Goal: Information Seeking & Learning: Learn about a topic

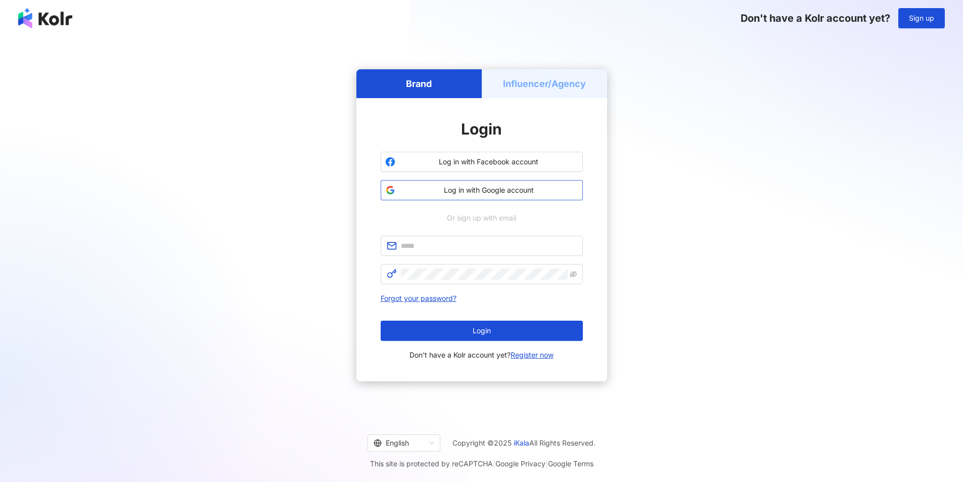
click at [529, 192] on span "Log in with Google account" at bounding box center [488, 190] width 179 height 10
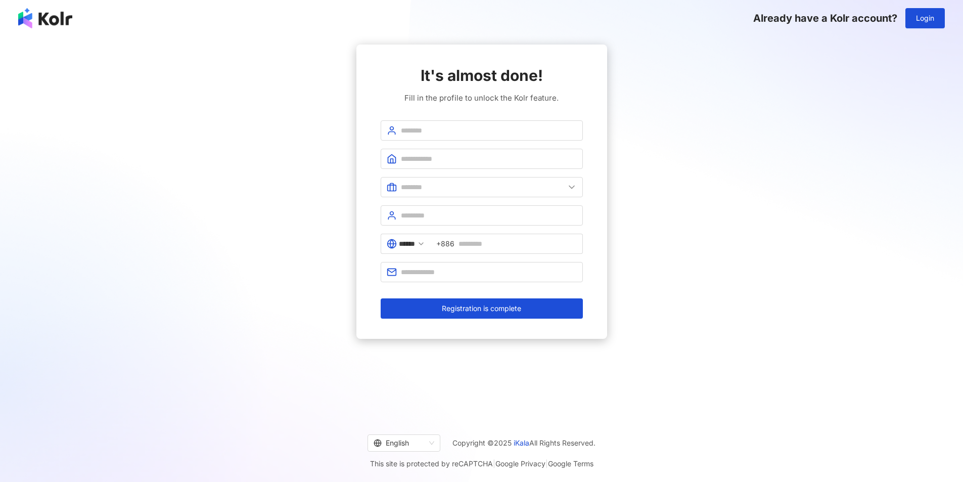
click at [438, 116] on div "It's almost done! Fill in the profile to unlock the Kolr feature. ****** +886 R…" at bounding box center [482, 192] width 202 height 254
click at [438, 122] on span at bounding box center [482, 130] width 202 height 20
type input "**********"
click at [445, 155] on input "text" at bounding box center [489, 158] width 176 height 11
type input "**********"
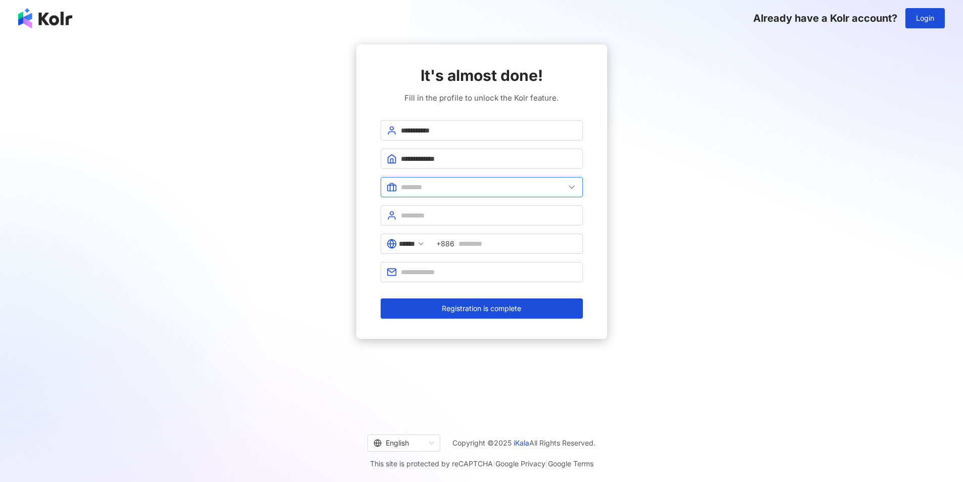
click at [469, 185] on input "text" at bounding box center [483, 186] width 164 height 11
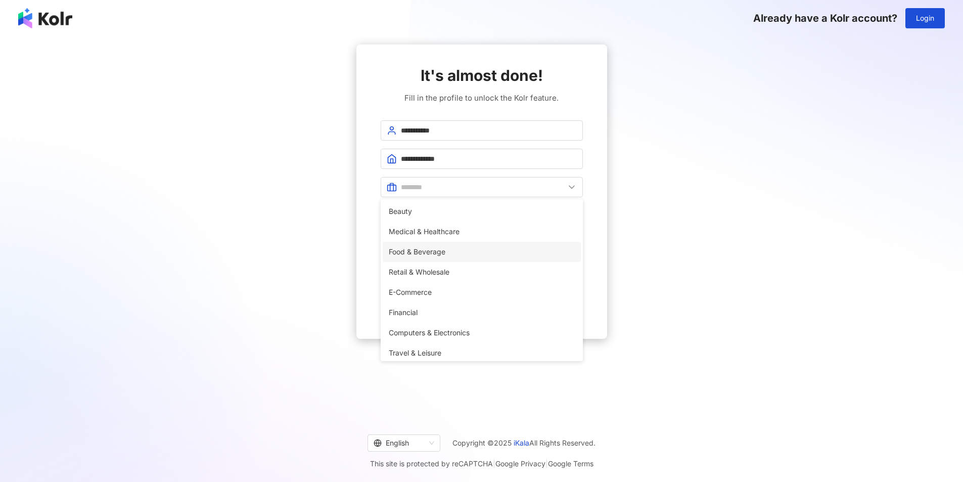
click at [474, 251] on span "Food & Beverage" at bounding box center [482, 251] width 186 height 11
type input "**********"
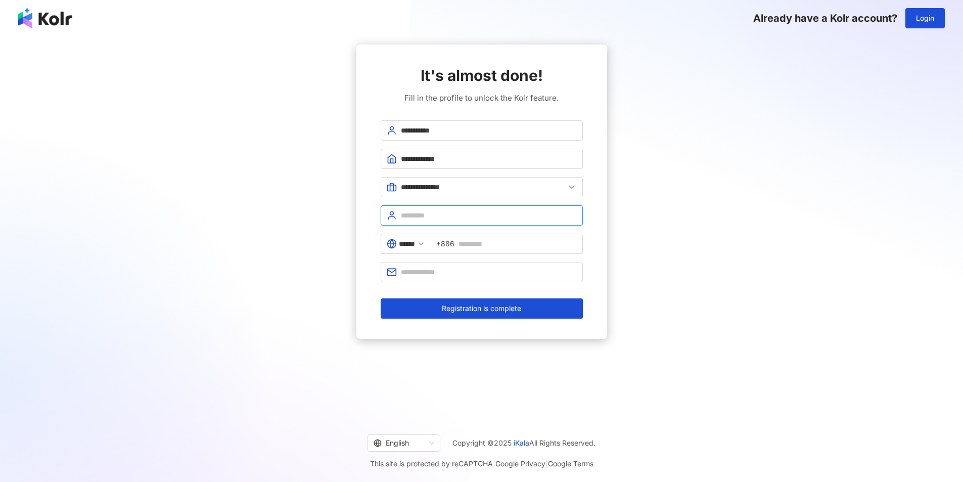
click at [470, 219] on input "text" at bounding box center [489, 215] width 176 height 11
type input "*"
type input "**********"
click at [414, 248] on input "******" at bounding box center [407, 243] width 16 height 11
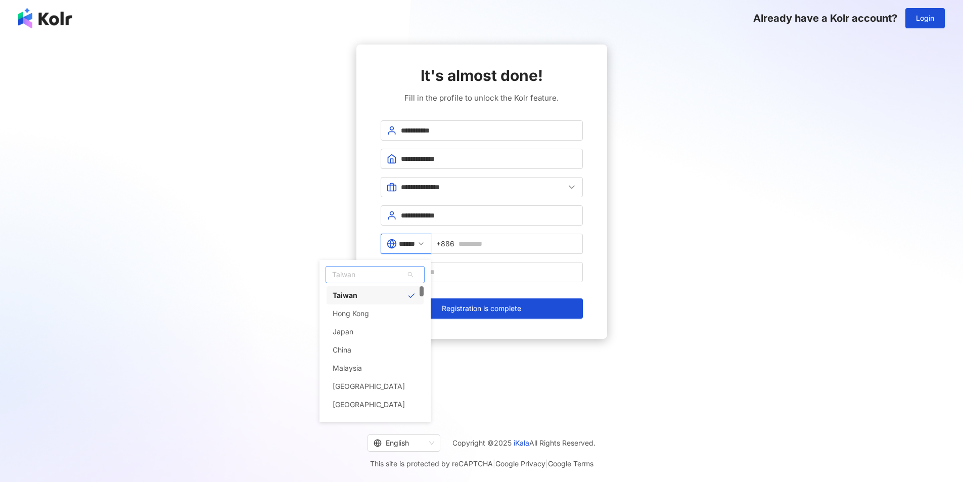
click at [378, 270] on span "Taiwan" at bounding box center [375, 274] width 98 height 16
type input "**"
drag, startPoint x: 378, startPoint y: 273, endPoint x: 356, endPoint y: 302, distance: 36.1
click at [356, 302] on div "[GEOGRAPHIC_DATA]" at bounding box center [369, 301] width 72 height 18
type input "**********"
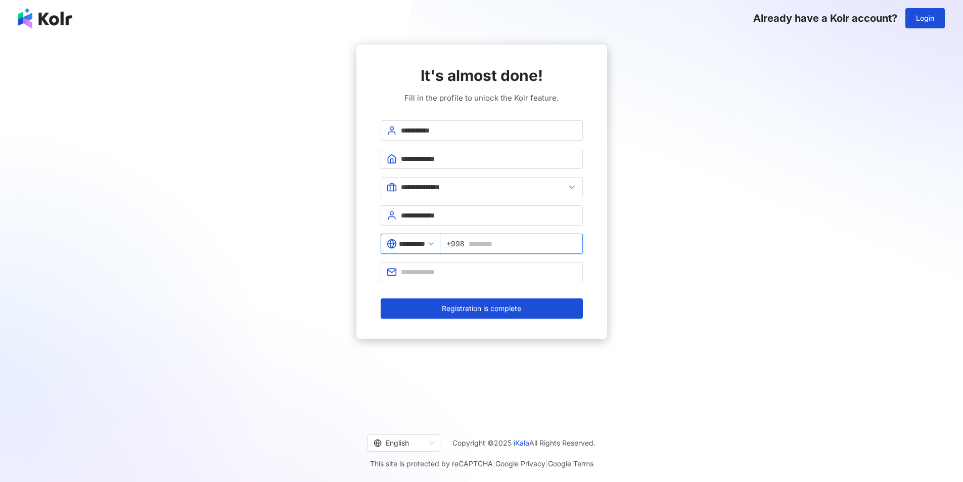
click at [493, 245] on input "text" at bounding box center [523, 243] width 108 height 11
type input "*********"
click at [489, 272] on input "text" at bounding box center [489, 271] width 176 height 11
type input "**********"
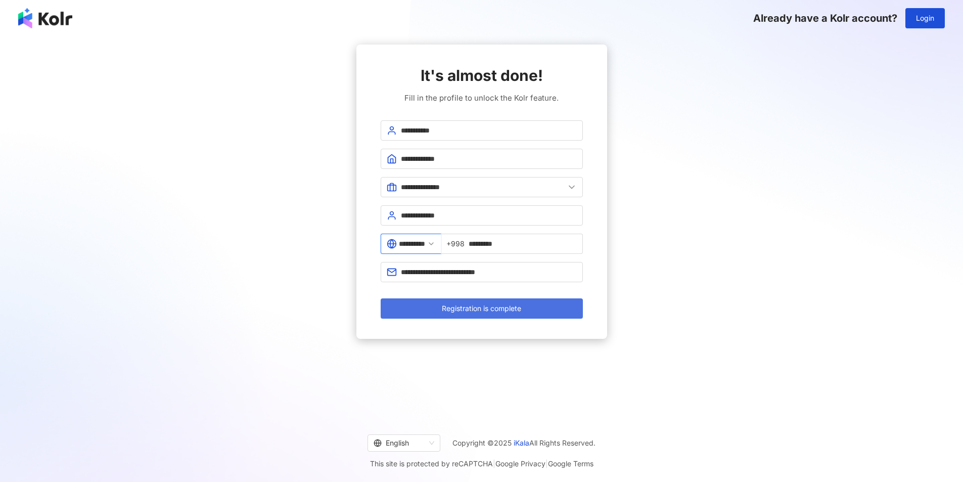
click at [482, 306] on span "Registration is complete" at bounding box center [481, 308] width 79 height 8
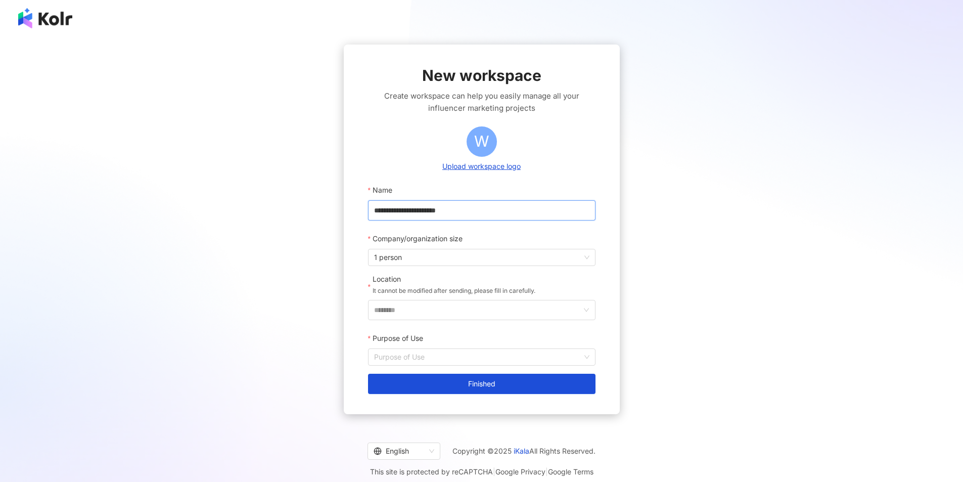
click at [476, 215] on input "**********" at bounding box center [481, 210] width 227 height 20
click at [511, 228] on div "Company/organization size" at bounding box center [481, 238] width 227 height 20
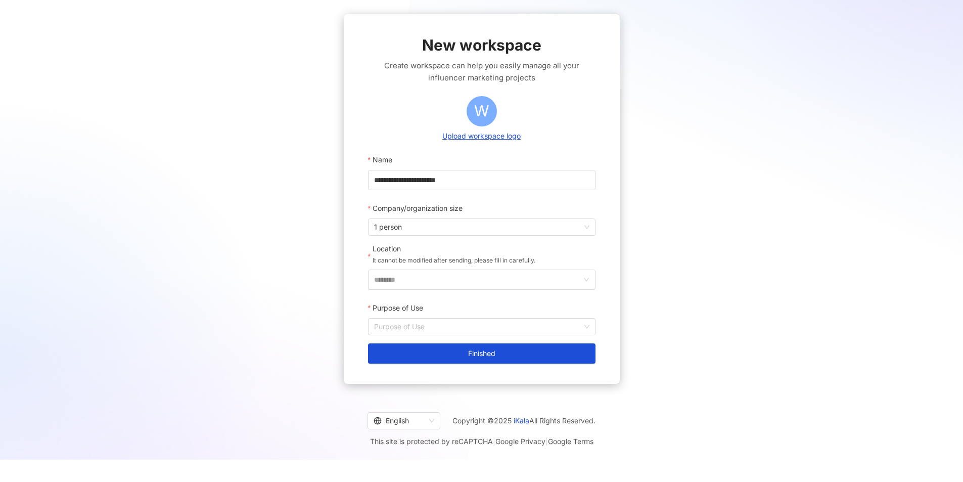
scroll to position [47, 0]
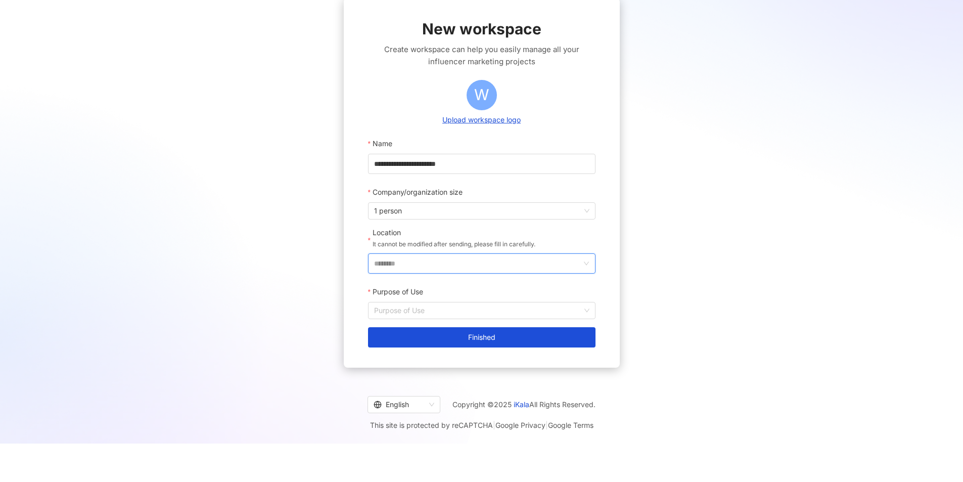
click at [431, 257] on input "********" at bounding box center [477, 263] width 207 height 19
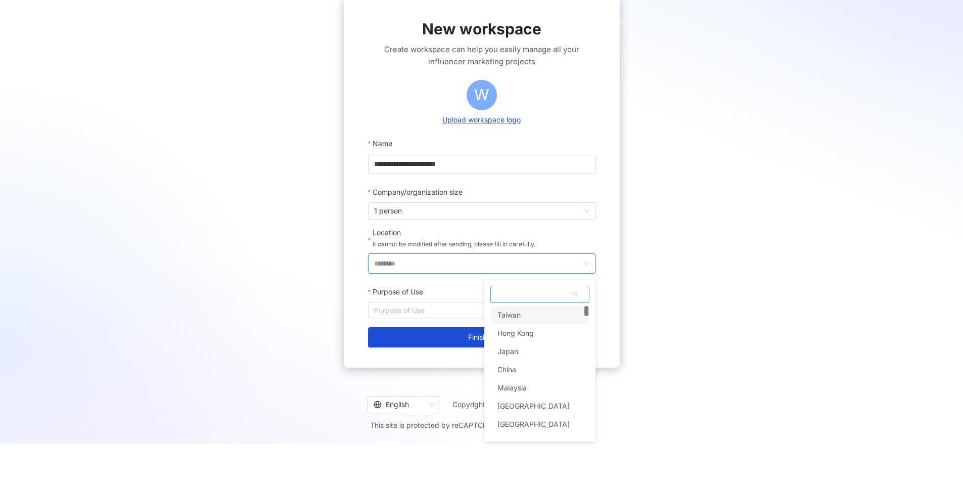
click at [515, 296] on span at bounding box center [540, 294] width 98 height 16
type input "**"
click at [542, 325] on div "[GEOGRAPHIC_DATA]" at bounding box center [539, 321] width 97 height 18
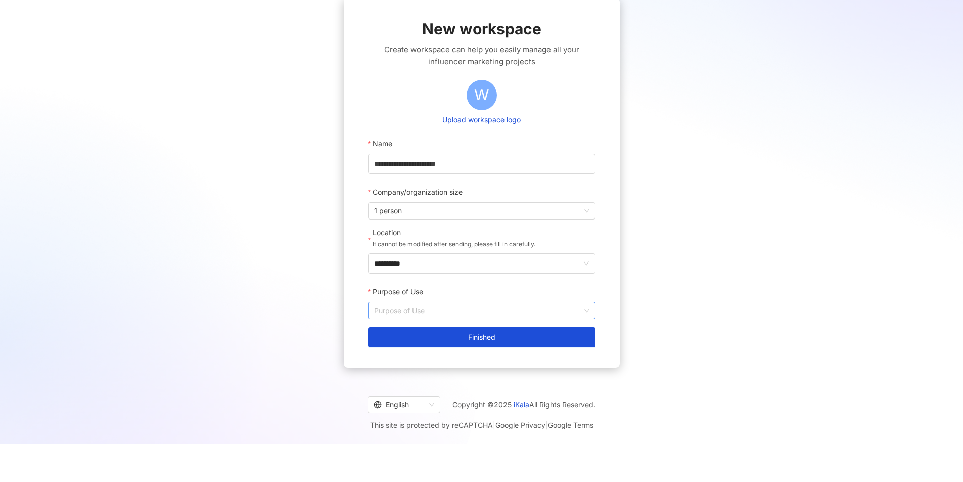
click at [501, 306] on input "Purpose of Use" at bounding box center [481, 310] width 215 height 16
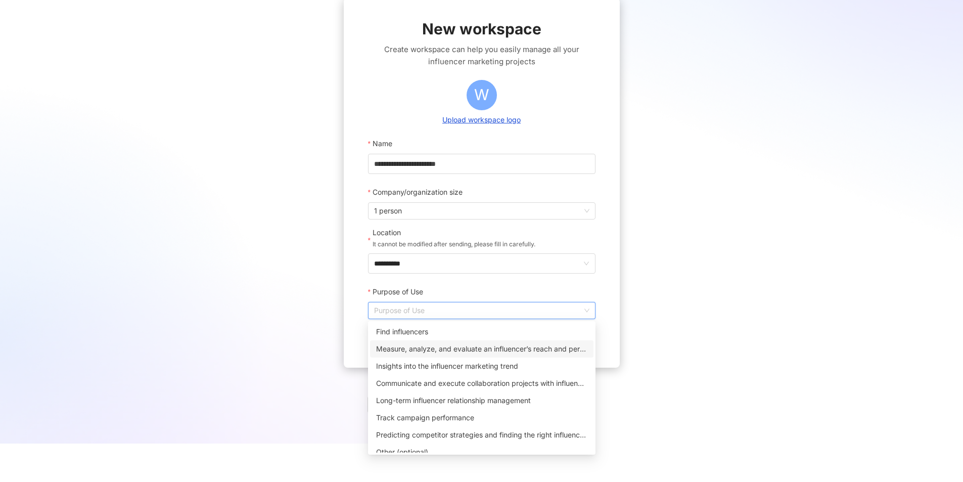
click at [477, 349] on div "Measure, analyze, and evaluate an influencer’s reach and performance on social …" at bounding box center [481, 348] width 211 height 11
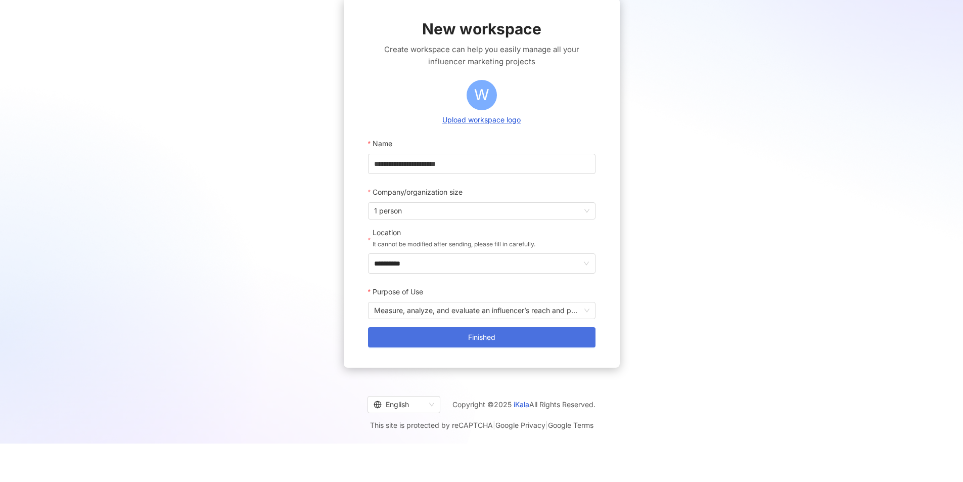
click at [502, 345] on button "Finished" at bounding box center [481, 337] width 227 height 20
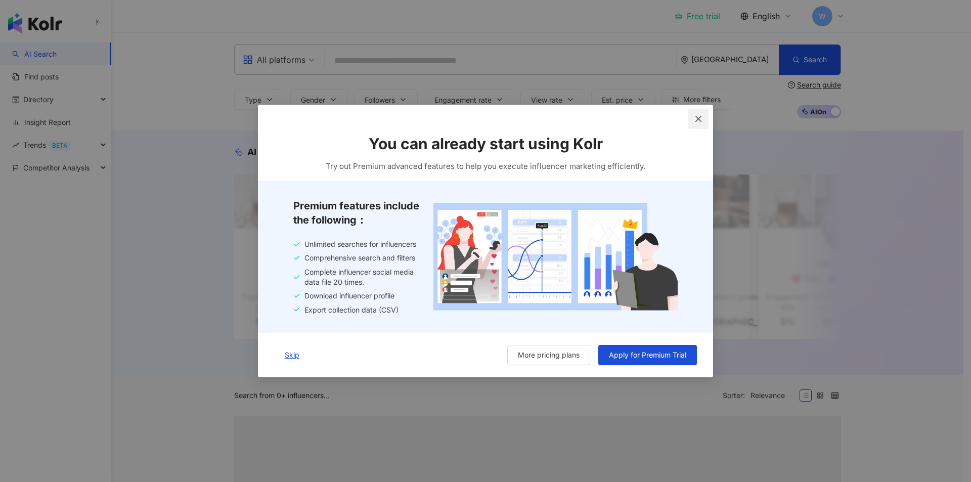
click at [698, 118] on icon "close" at bounding box center [698, 119] width 6 height 6
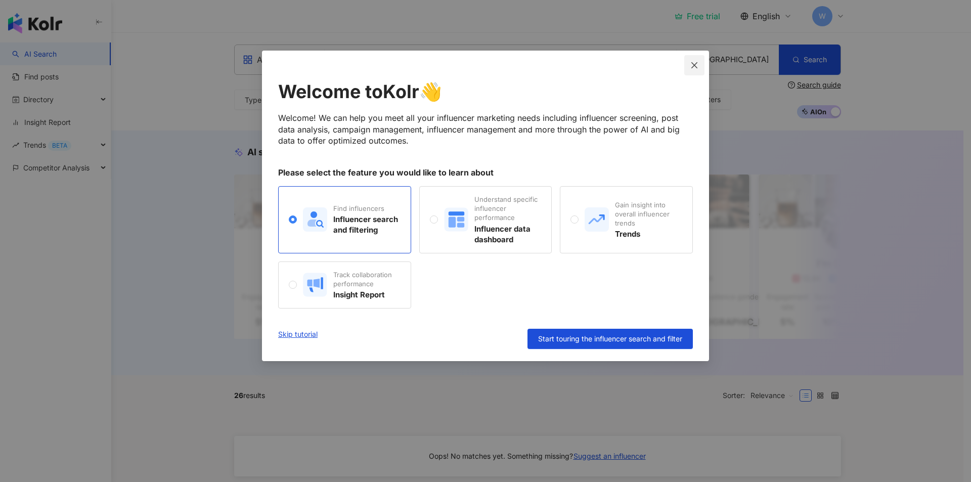
click at [696, 61] on icon "close" at bounding box center [694, 65] width 8 height 8
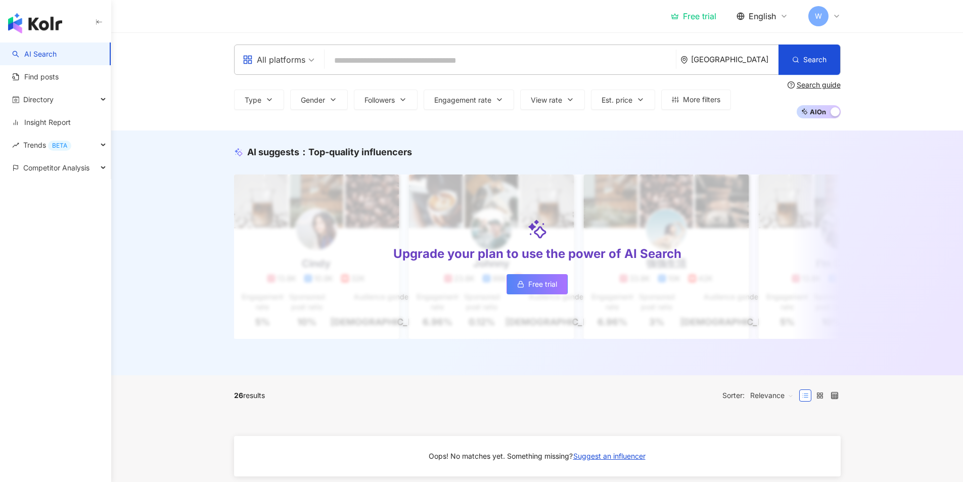
click at [366, 59] on input "search" at bounding box center [500, 60] width 343 height 19
click at [71, 117] on link "Insight Report" at bounding box center [41, 122] width 59 height 10
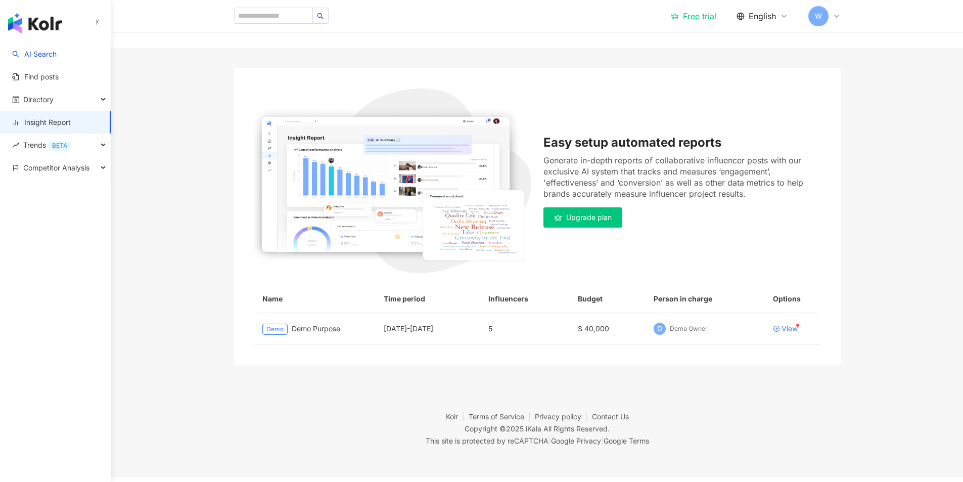
scroll to position [47, 0]
click at [789, 326] on div "View" at bounding box center [789, 328] width 16 height 7
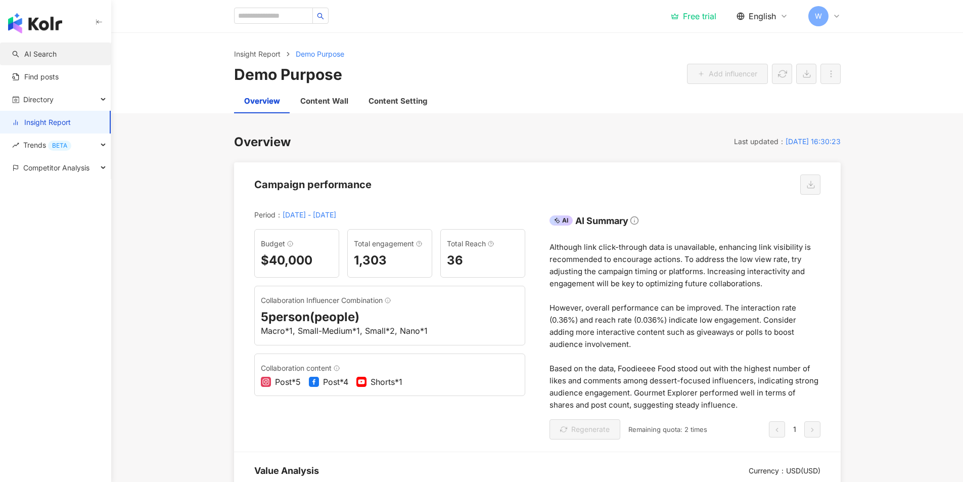
click at [50, 52] on link "AI Search" at bounding box center [34, 54] width 44 height 10
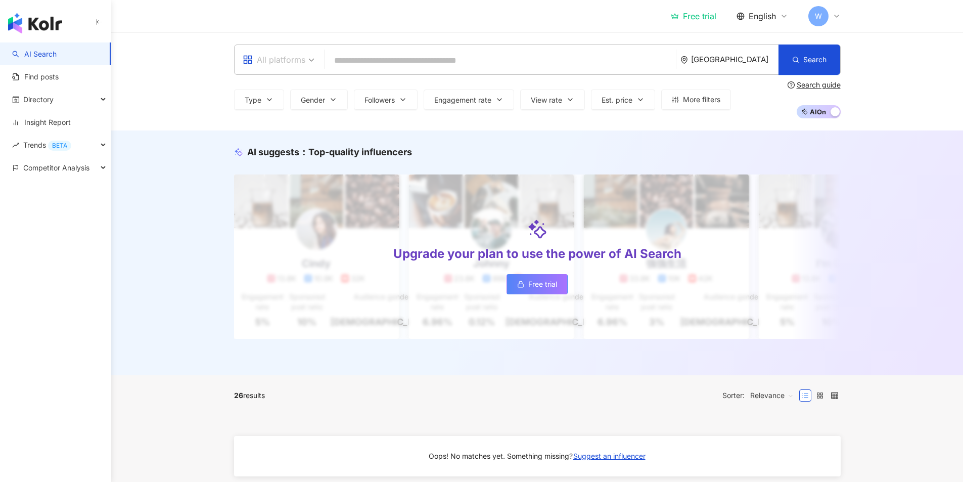
click at [306, 57] on span "All platforms" at bounding box center [279, 60] width 72 height 16
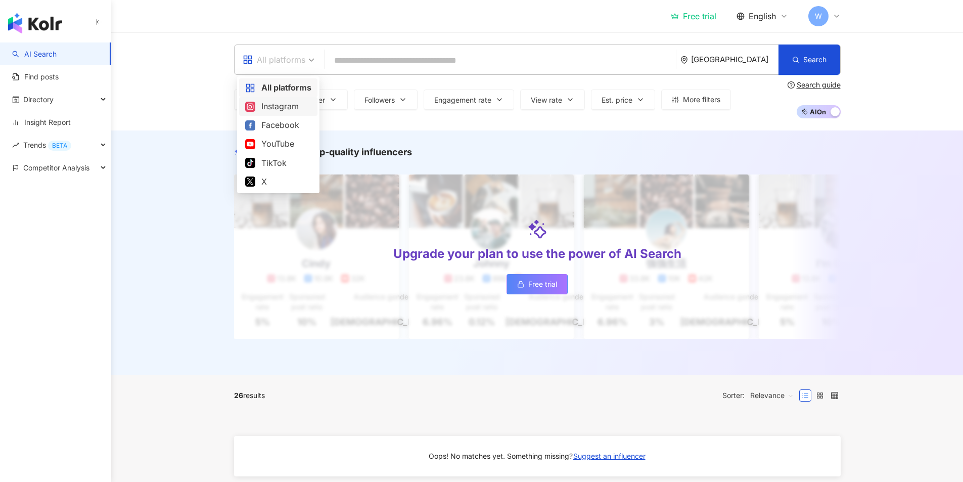
click at [295, 111] on div "Instagram" at bounding box center [278, 106] width 66 height 13
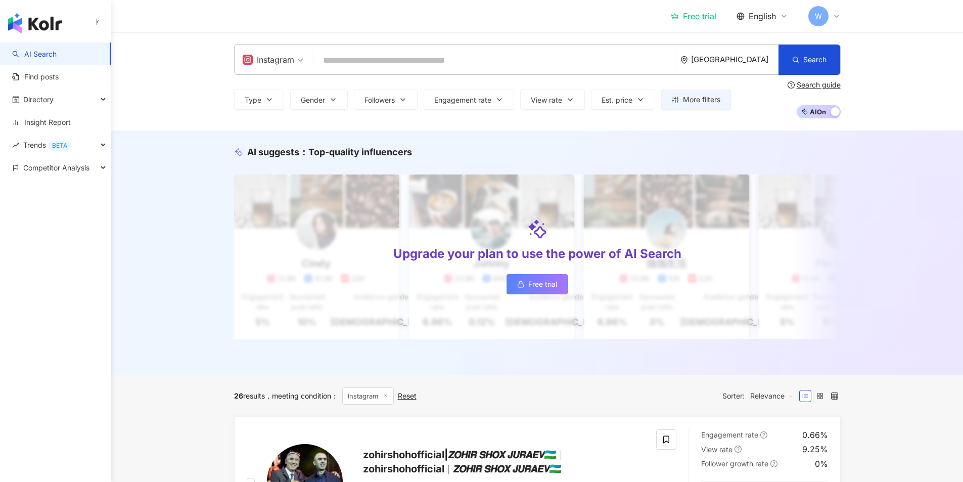
click at [368, 57] on input "search" at bounding box center [494, 60] width 354 height 19
click at [372, 56] on input "search" at bounding box center [494, 60] width 354 height 19
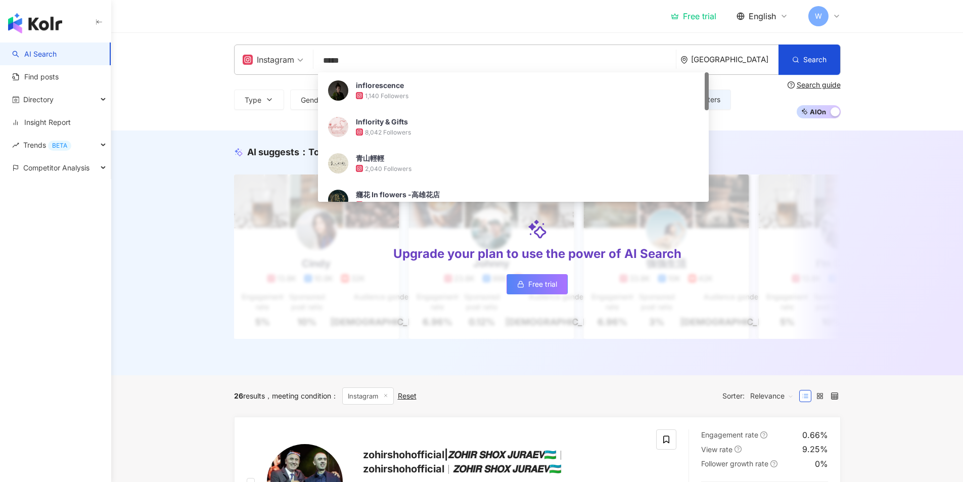
click at [332, 59] on input "*****" at bounding box center [494, 60] width 354 height 19
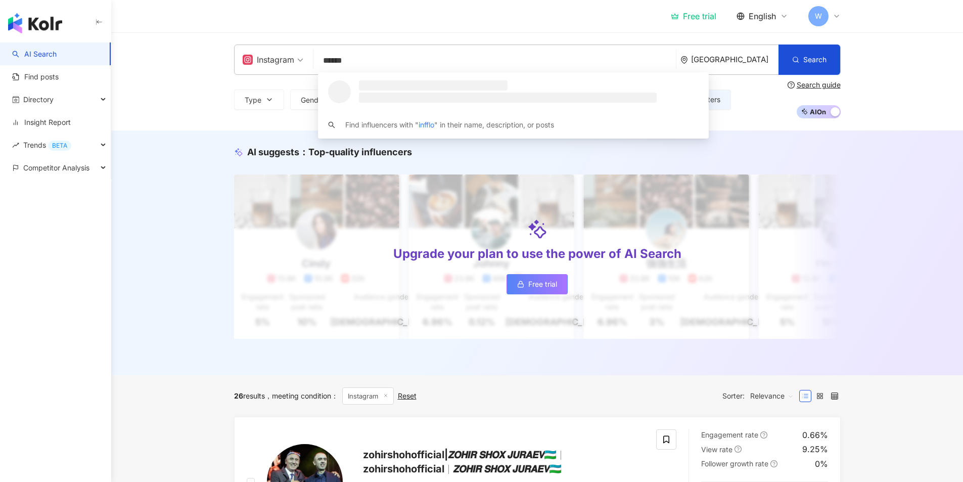
click at [349, 59] on input "******" at bounding box center [494, 60] width 354 height 19
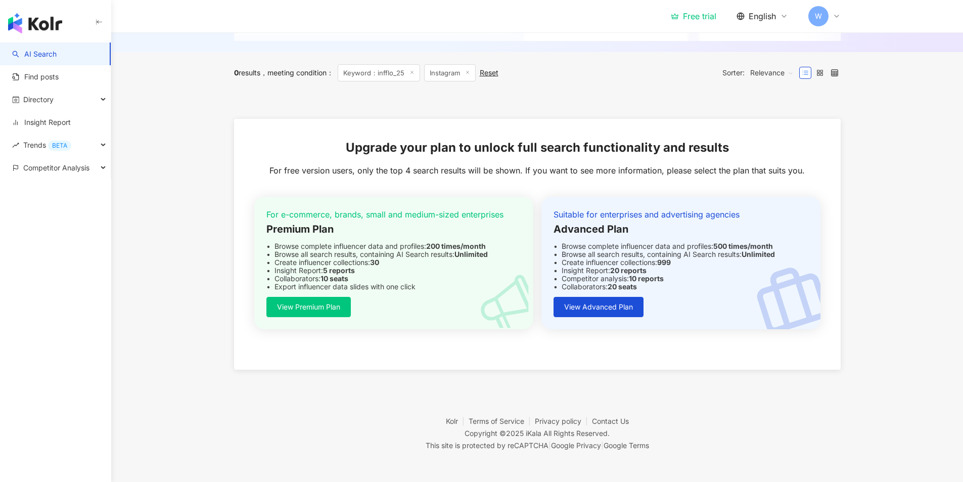
scroll to position [299, 0]
type input "*********"
drag, startPoint x: 276, startPoint y: 271, endPoint x: 363, endPoint y: 274, distance: 86.5
click at [363, 274] on div "For e-commerce, brands, small and medium-sized enterprises Premium Plan Browse …" at bounding box center [393, 250] width 255 height 82
click at [366, 273] on div "Insight Report: 5 reports" at bounding box center [393, 270] width 255 height 8
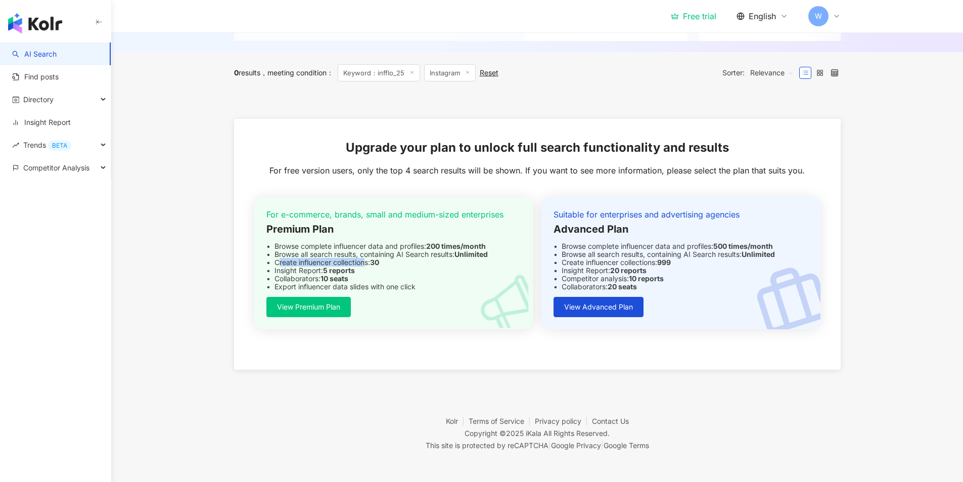
drag, startPoint x: 278, startPoint y: 259, endPoint x: 365, endPoint y: 259, distance: 87.5
click at [365, 259] on div "Create influencer collections: 30" at bounding box center [393, 262] width 255 height 8
click at [433, 269] on div "Insight Report: 5 reports" at bounding box center [393, 270] width 255 height 8
drag, startPoint x: 276, startPoint y: 254, endPoint x: 495, endPoint y: 257, distance: 218.4
click at [495, 257] on div "Browse all search results, containing AI Search results: Unlimited" at bounding box center [393, 254] width 255 height 8
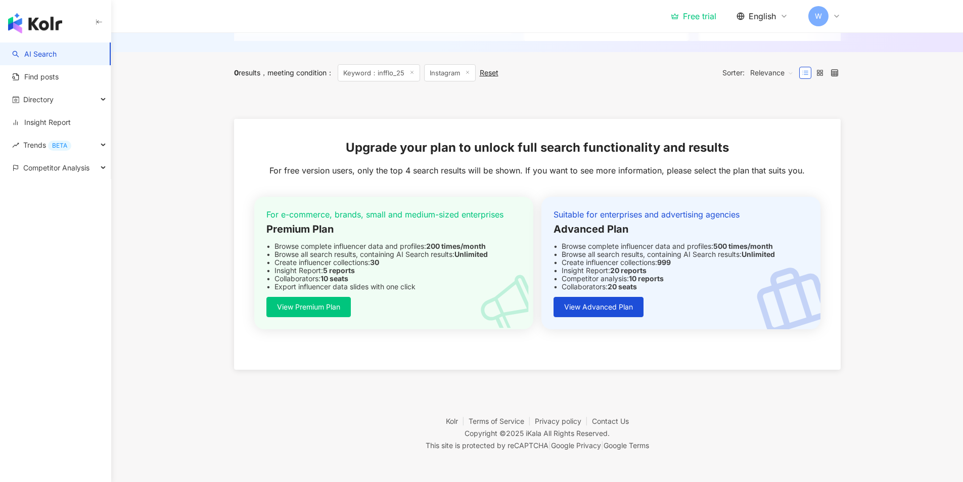
click at [482, 271] on icon at bounding box center [502, 297] width 64 height 64
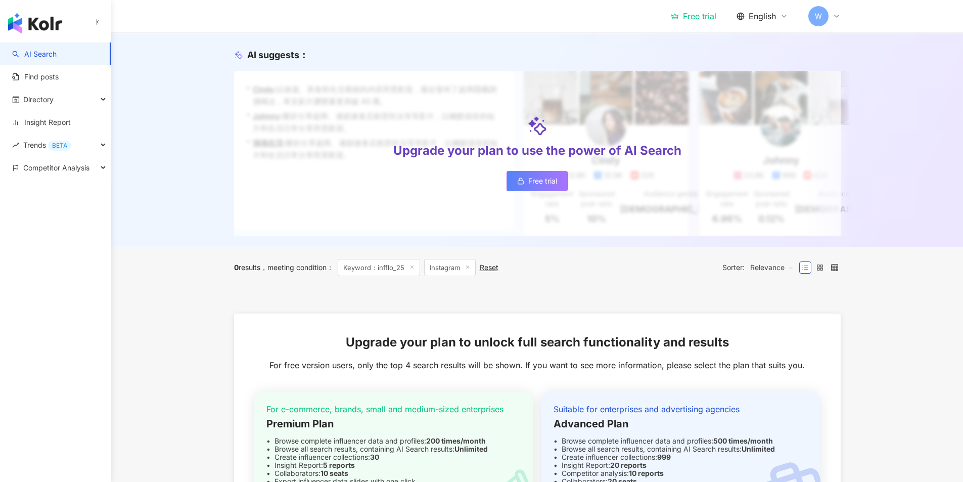
scroll to position [0, 0]
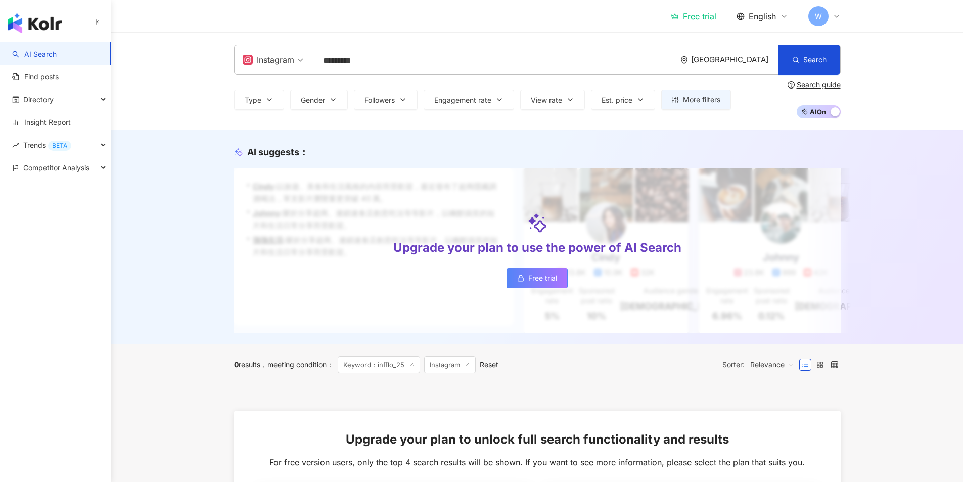
click at [538, 280] on span "Free trial" at bounding box center [542, 278] width 29 height 8
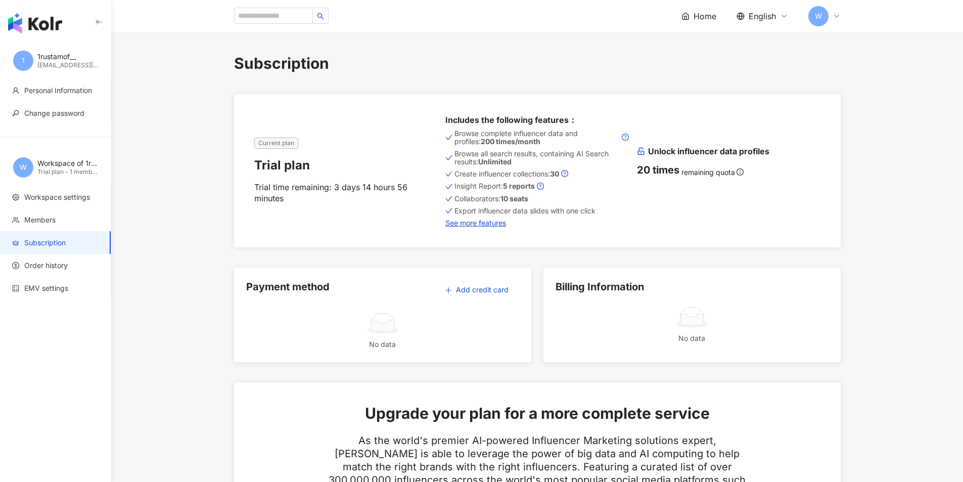
click at [85, 166] on div "Workspace of 1rustamof__" at bounding box center [67, 163] width 61 height 10
click at [271, 19] on input "search" at bounding box center [273, 16] width 79 height 16
type input "*********"
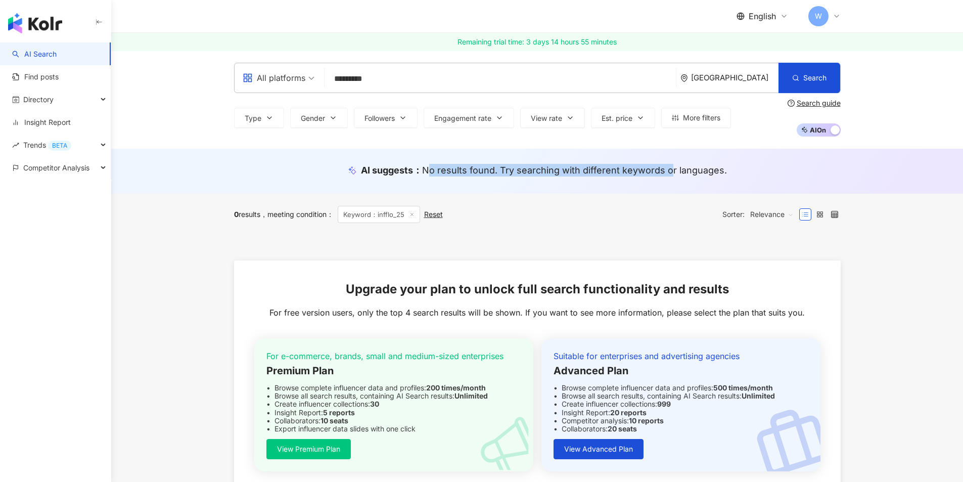
drag, startPoint x: 432, startPoint y: 171, endPoint x: 651, endPoint y: 184, distance: 219.2
click at [672, 177] on div "AI suggests ： No results found. Try searching with different keywords or langua…" at bounding box center [537, 173] width 647 height 19
click at [604, 214] on div "0 results meeting condition ： Keyword：infflo_25 Reset Sorter: Relevance" at bounding box center [537, 214] width 607 height 17
click at [385, 76] on input "*********" at bounding box center [500, 78] width 343 height 19
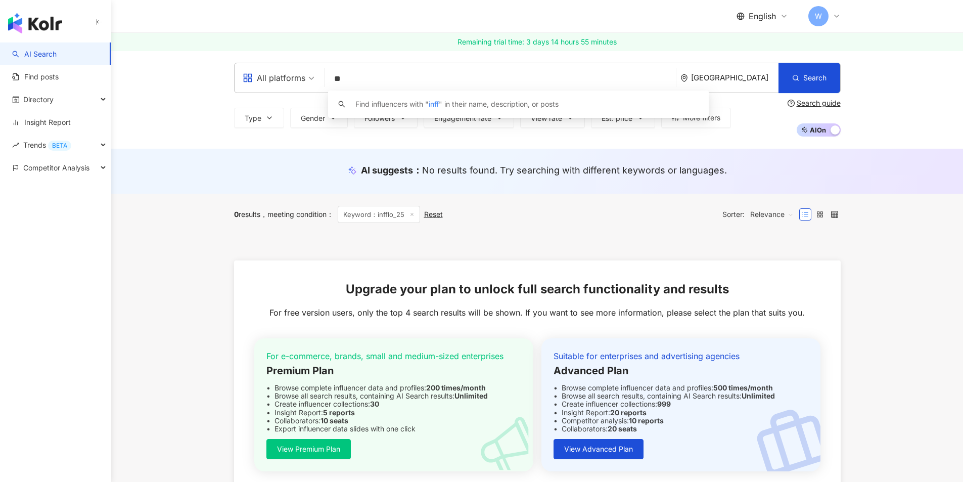
type input "*"
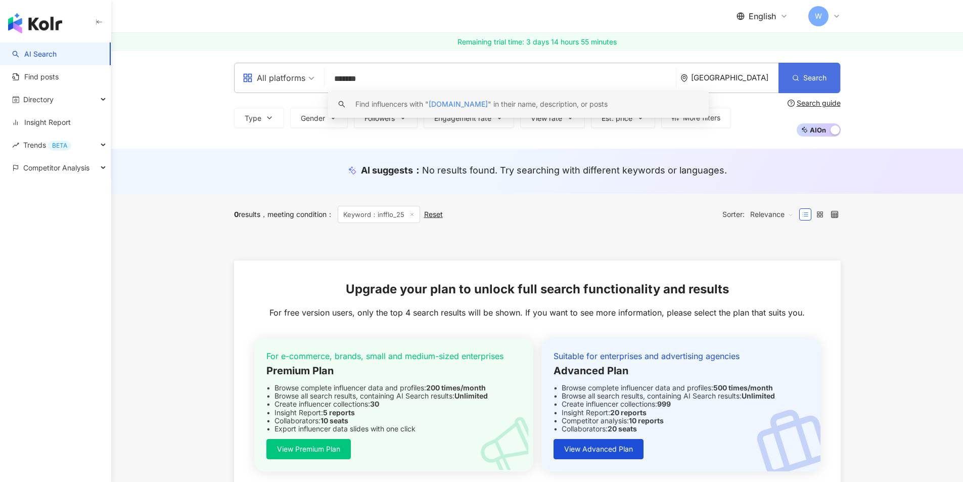
click at [822, 74] on span "Search" at bounding box center [814, 78] width 23 height 8
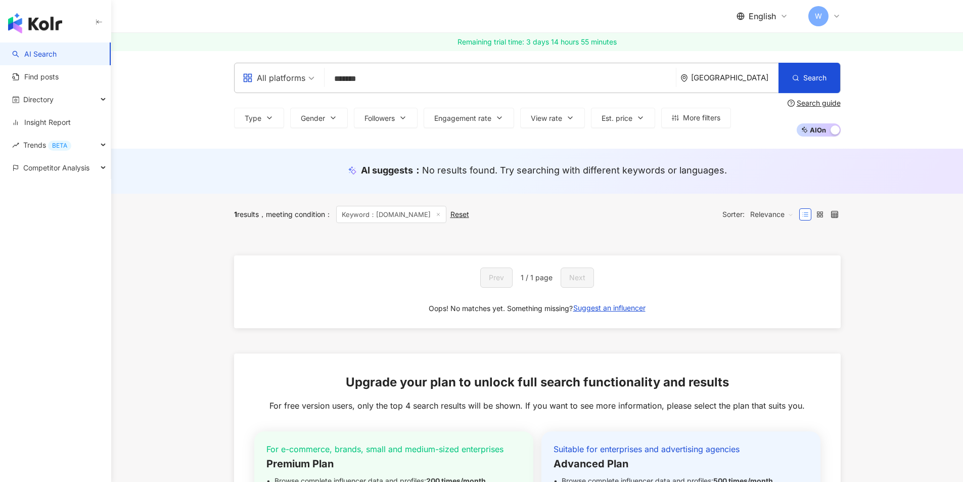
click at [385, 82] on input "*******" at bounding box center [500, 78] width 343 height 19
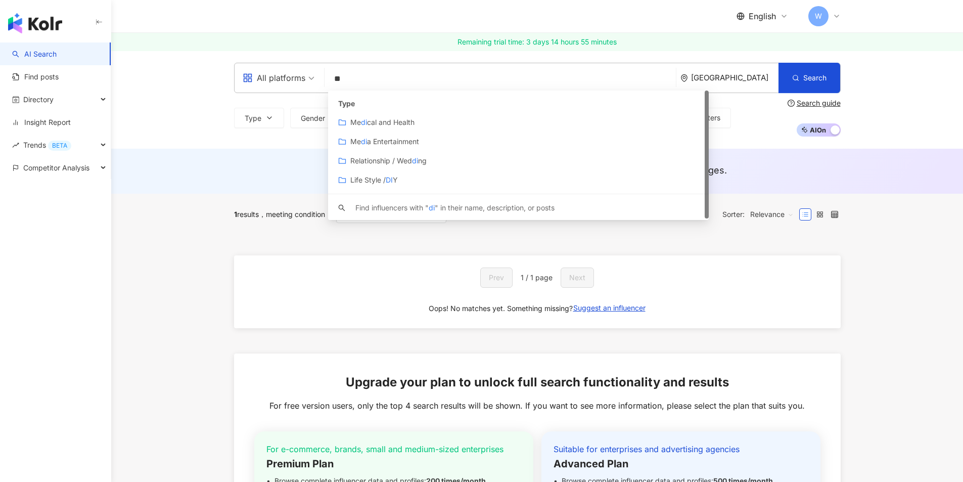
type input "*"
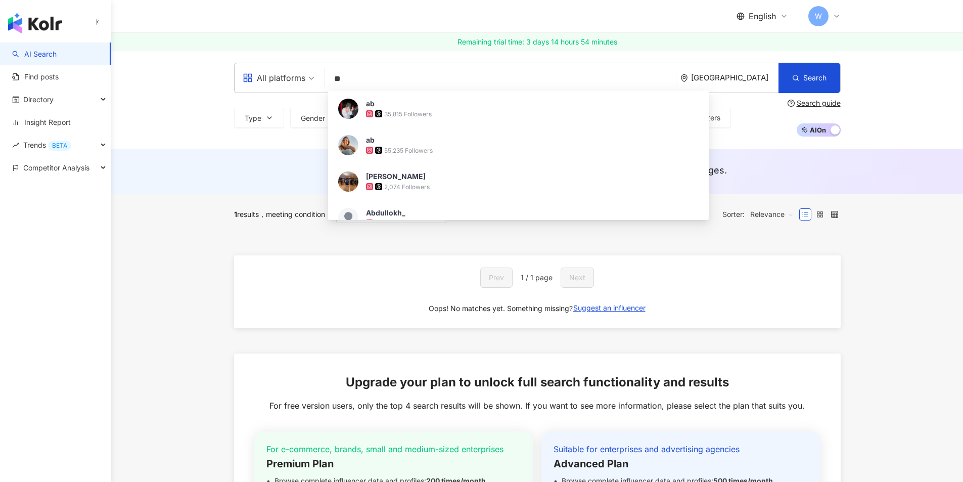
type input "*"
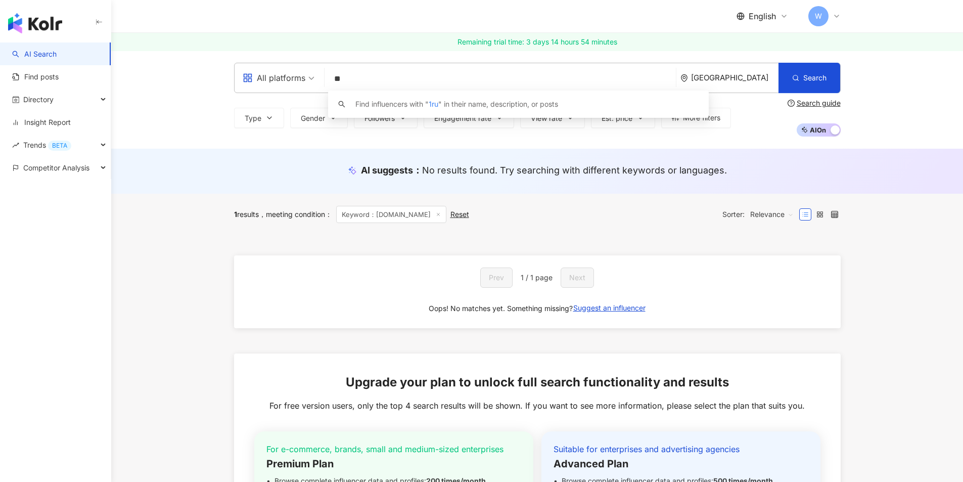
type input "*"
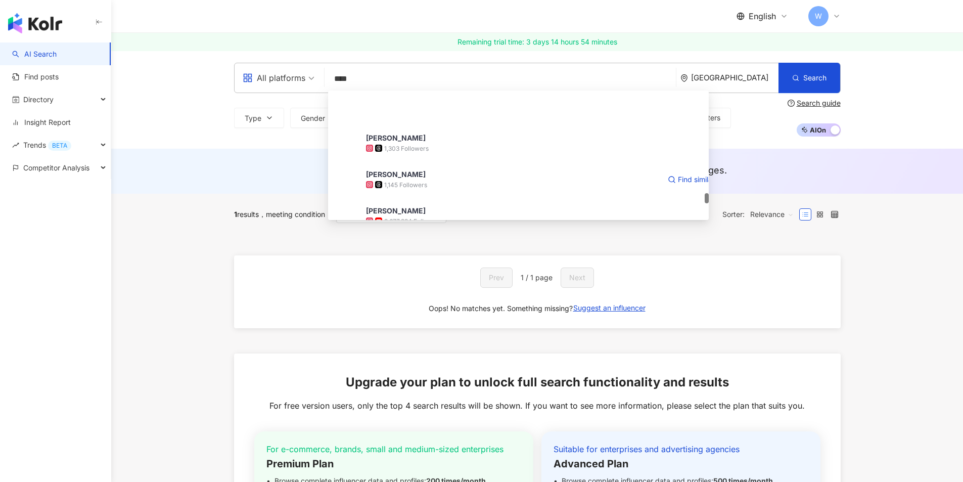
scroll to position [1618, 0]
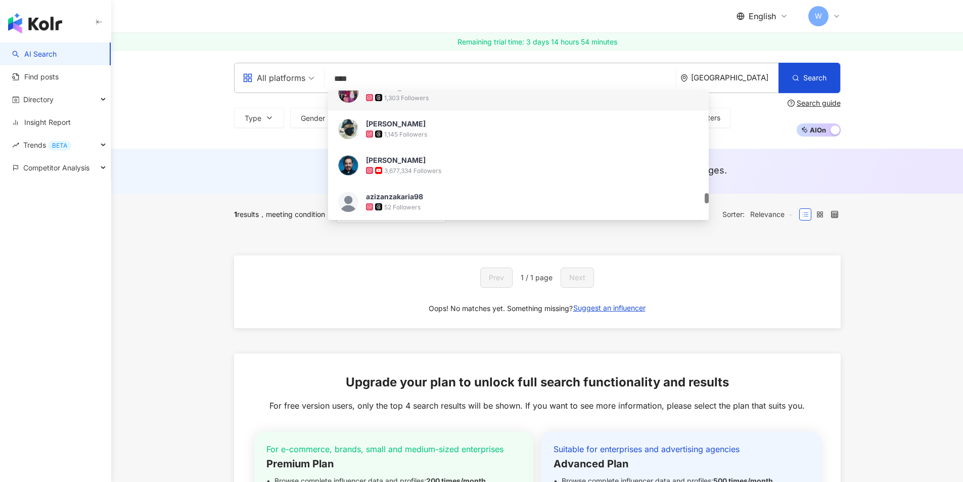
click at [305, 72] on span "All platforms" at bounding box center [279, 78] width 72 height 16
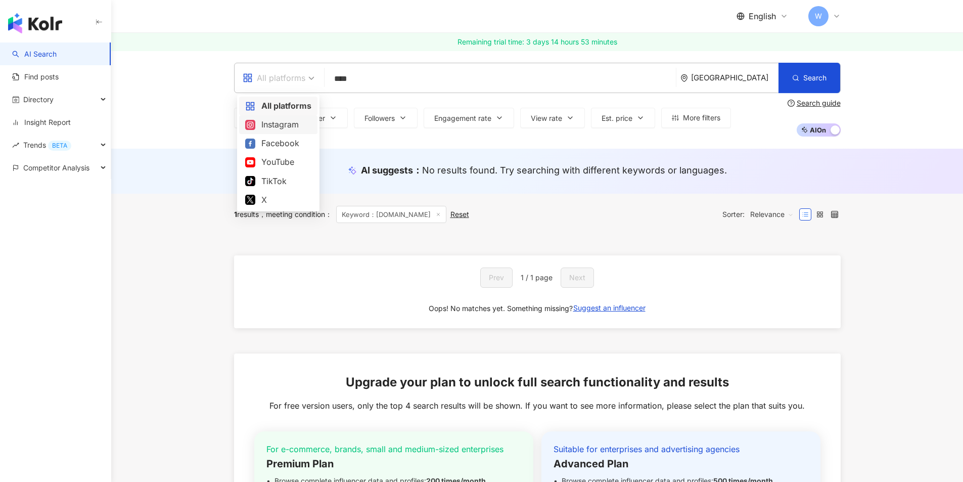
click at [289, 124] on div "Instagram" at bounding box center [278, 124] width 66 height 13
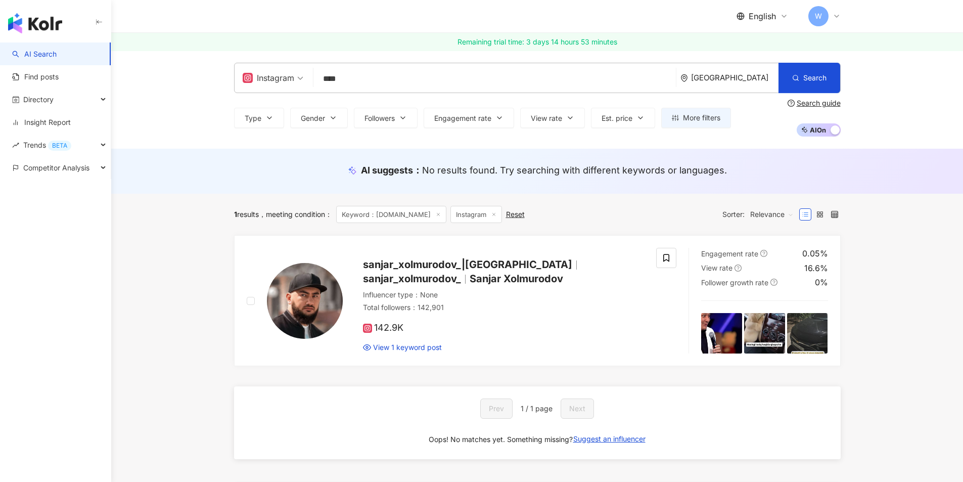
click at [355, 83] on input "****" at bounding box center [494, 78] width 354 height 19
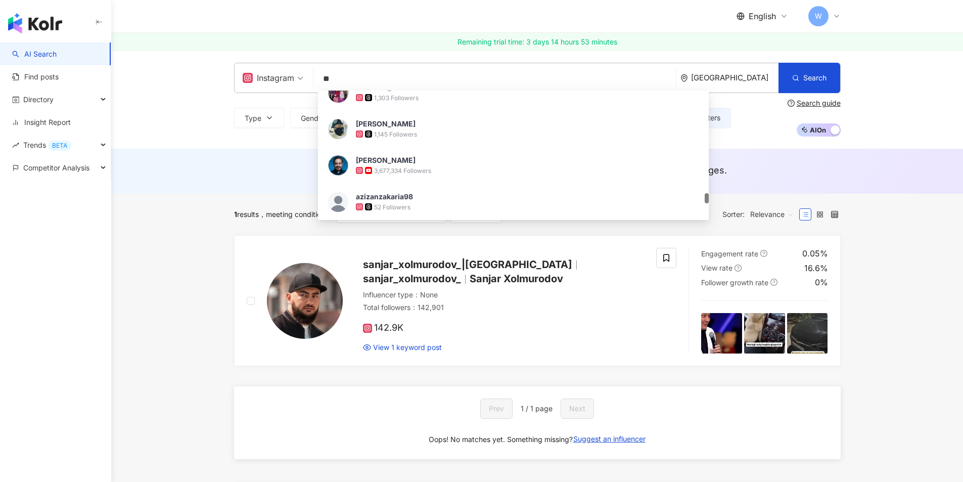
type input "*"
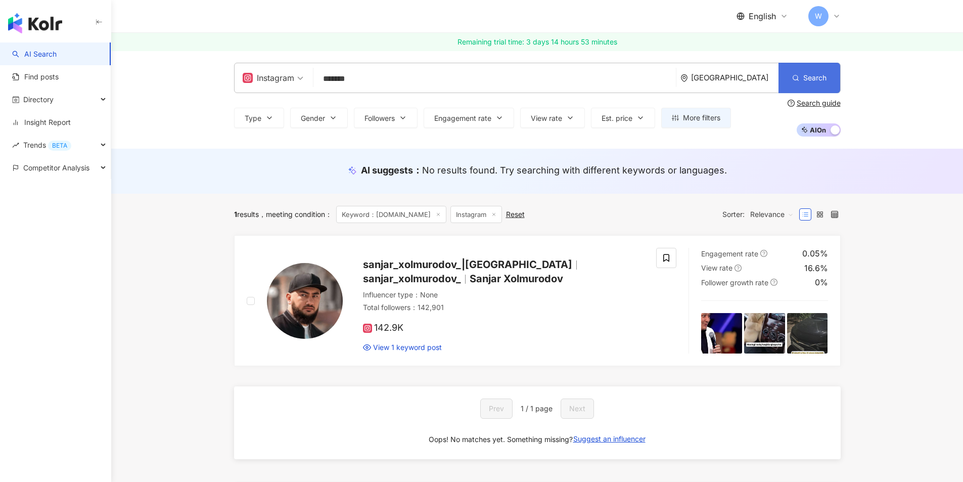
type input "*******"
click at [816, 81] on span "Search" at bounding box center [814, 78] width 23 height 8
click at [361, 118] on button "Followers" at bounding box center [386, 118] width 64 height 20
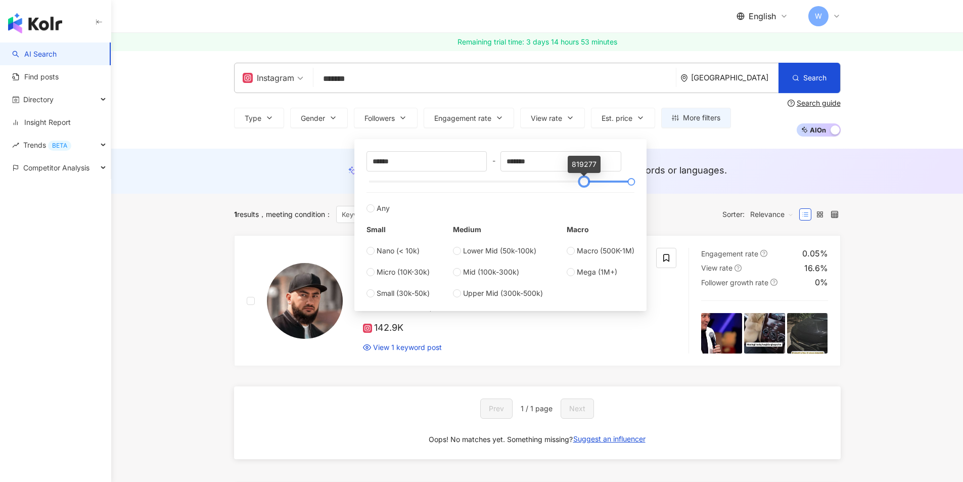
drag, startPoint x: 370, startPoint y: 178, endPoint x: 585, endPoint y: 188, distance: 215.0
click at [585, 185] on div at bounding box center [584, 182] width 6 height 6
click at [578, 249] on span "Macro (500K-1M)" at bounding box center [606, 250] width 58 height 11
type input "******"
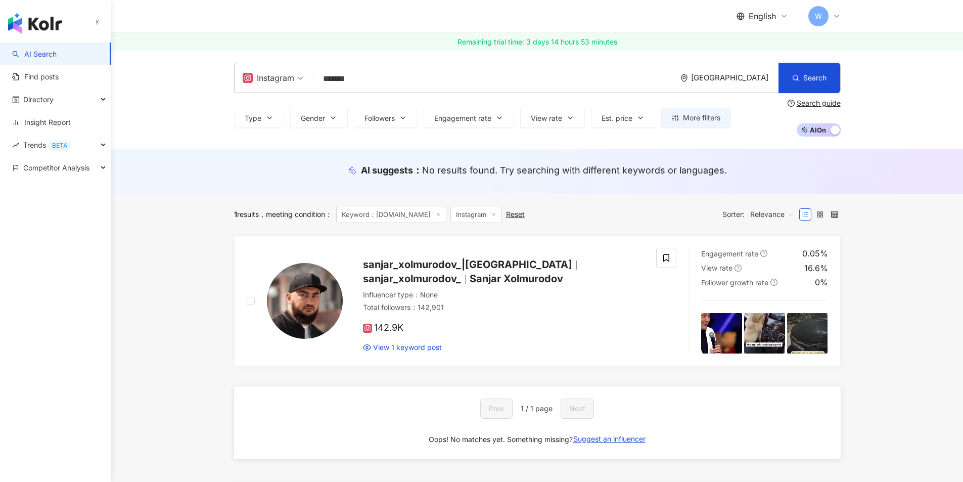
click at [662, 209] on div "1 results meeting condition ： Keyword：dili.me Instagram Reset Sorter: Relevance" at bounding box center [537, 214] width 607 height 17
click at [613, 120] on span "Est. price" at bounding box center [617, 118] width 31 height 8
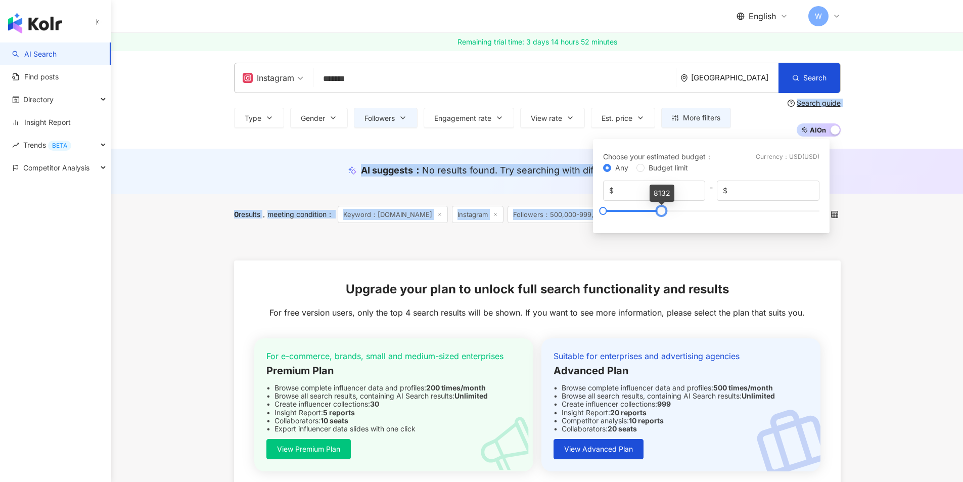
drag, startPoint x: 820, startPoint y: 211, endPoint x: 663, endPoint y: 239, distance: 160.1
click at [663, 239] on main "Instagram ******* Uzbekistan Search keyword Find influencers with " dili.me " i…" at bounding box center [537, 281] width 852 height 461
type input "*****"
click at [898, 228] on main "Instagram ******* Uzbekistan Search keyword Find influencers with " dili.me " i…" at bounding box center [537, 281] width 852 height 461
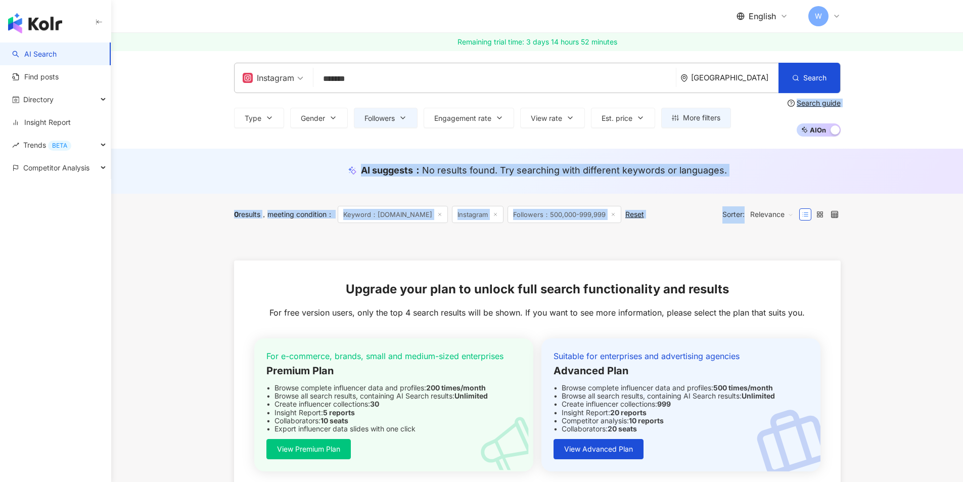
click at [740, 252] on div at bounding box center [537, 247] width 607 height 25
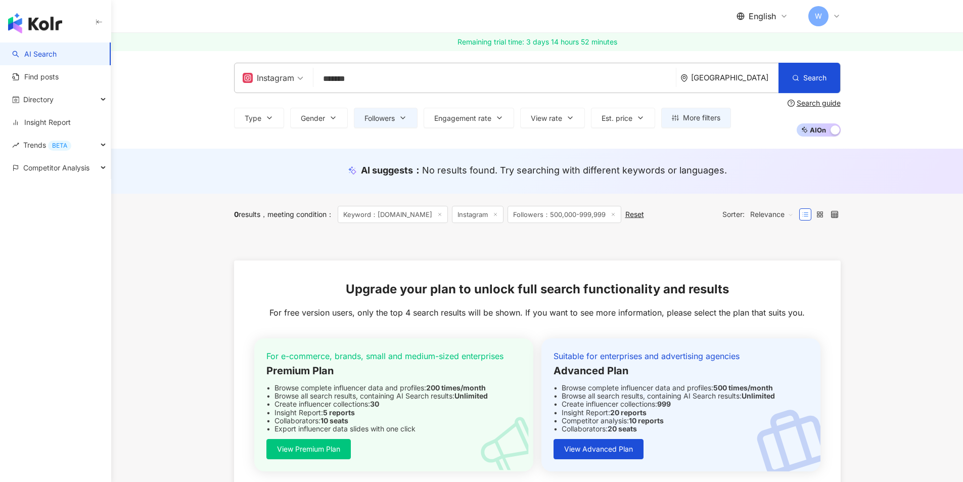
click at [356, 82] on input "*******" at bounding box center [494, 78] width 354 height 19
type input "*"
click at [753, 71] on div "Uzbekistan" at bounding box center [729, 77] width 98 height 29
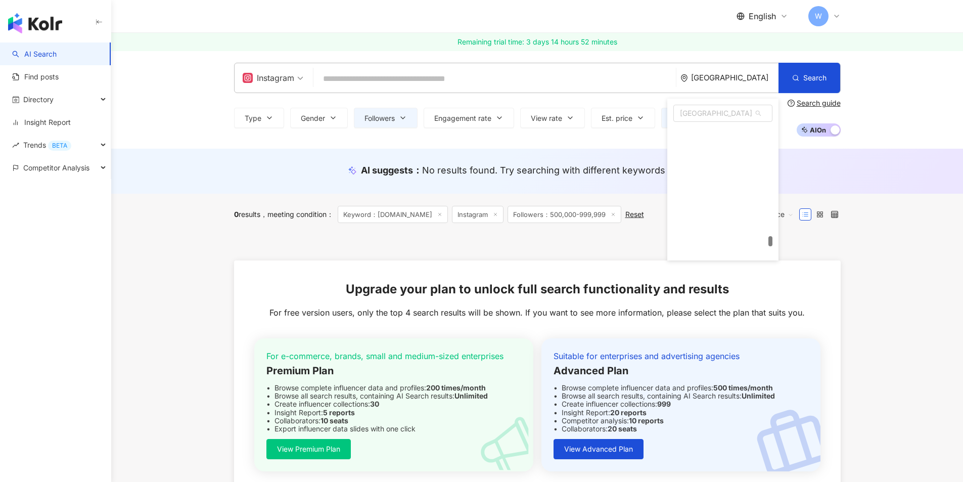
scroll to position [4736, 0]
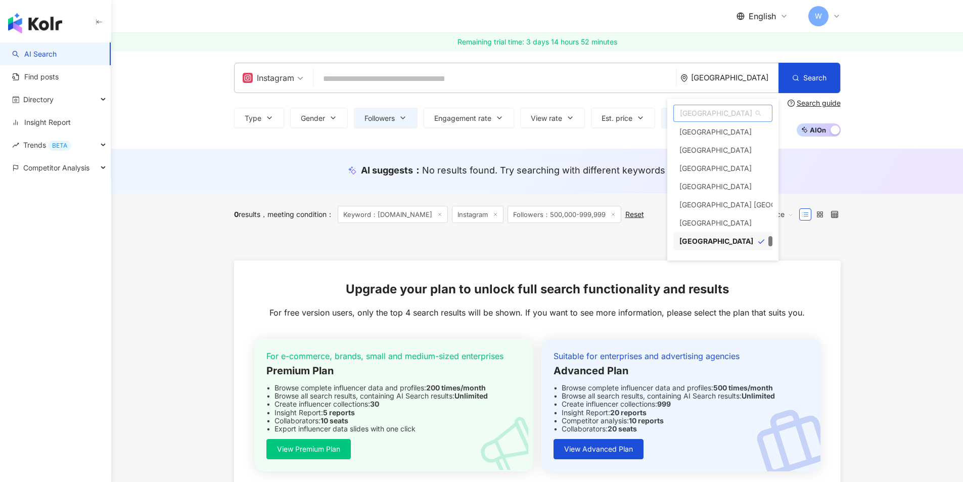
click at [719, 238] on div "Uzbekistan" at bounding box center [722, 241] width 99 height 18
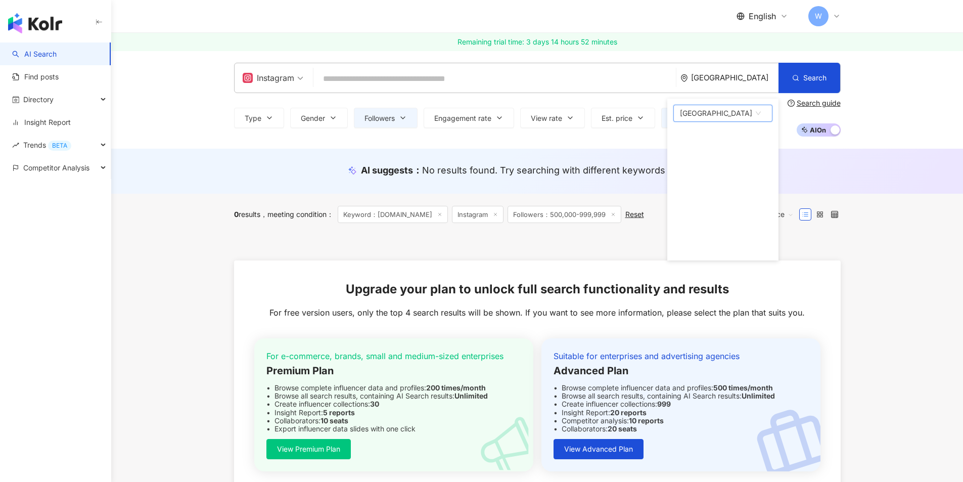
click at [838, 245] on div at bounding box center [537, 247] width 607 height 25
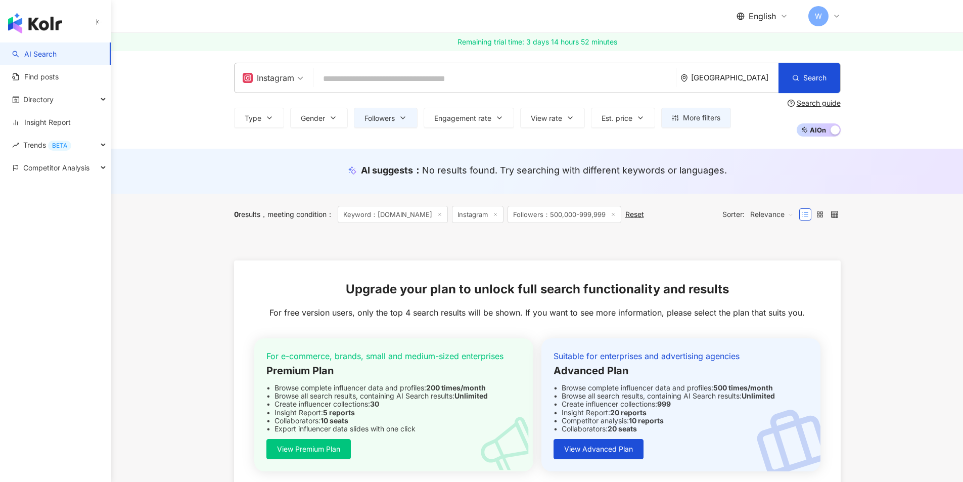
click at [338, 75] on input "search" at bounding box center [494, 78] width 354 height 19
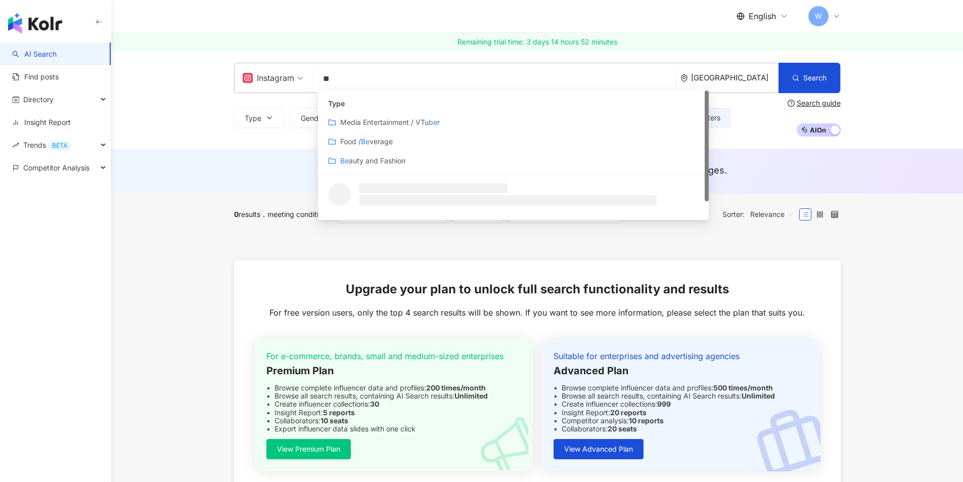
type input "***"
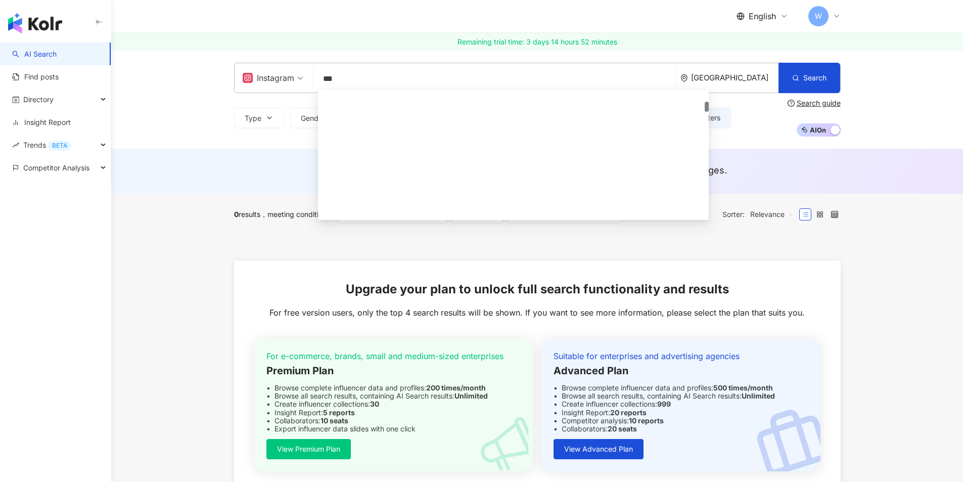
scroll to position [189, 0]
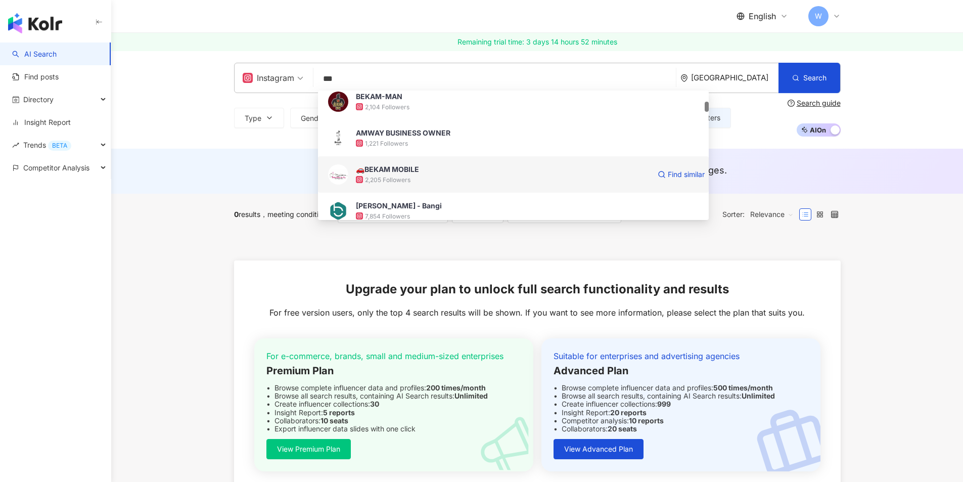
drag, startPoint x: 475, startPoint y: 145, endPoint x: 443, endPoint y: 159, distance: 34.4
click at [443, 159] on div "🚗BEKAM MOBILE 2,205 Followers Find similar" at bounding box center [513, 174] width 391 height 36
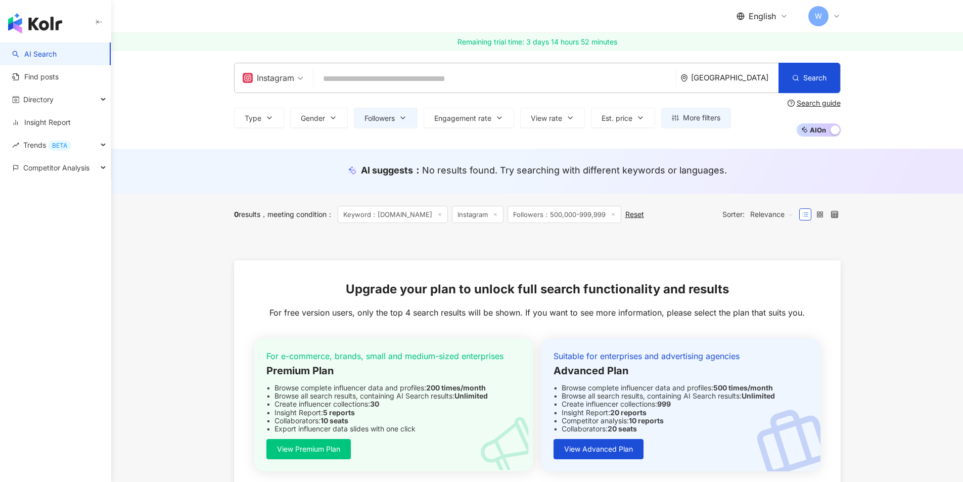
click at [400, 82] on input "search" at bounding box center [494, 78] width 354 height 19
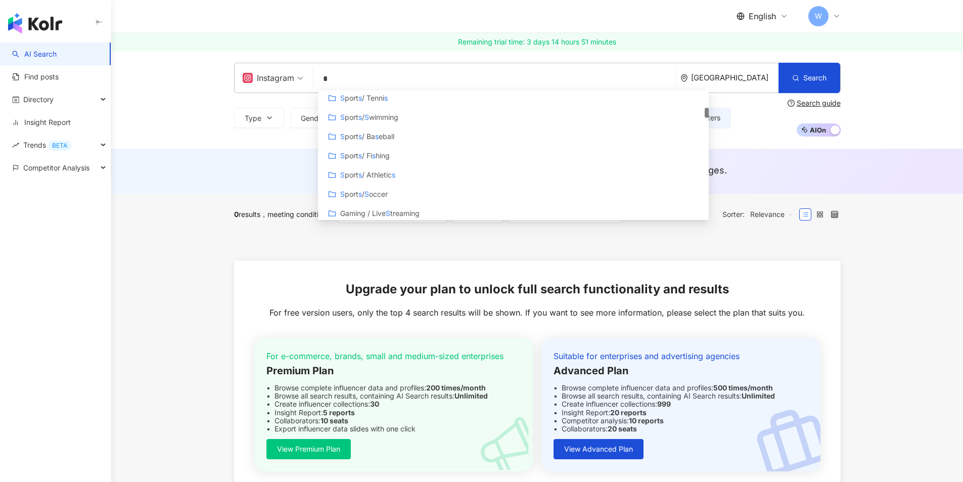
scroll to position [325, 0]
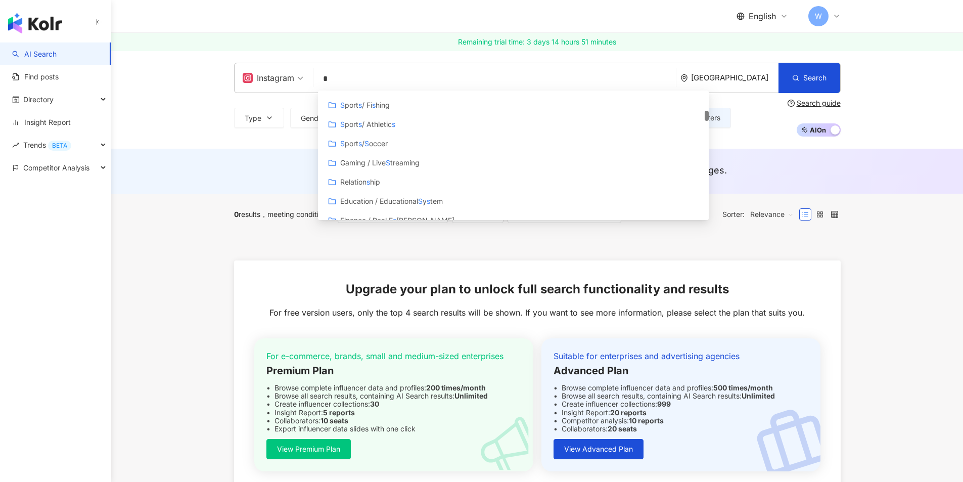
click at [387, 143] on span "occer" at bounding box center [378, 143] width 19 height 9
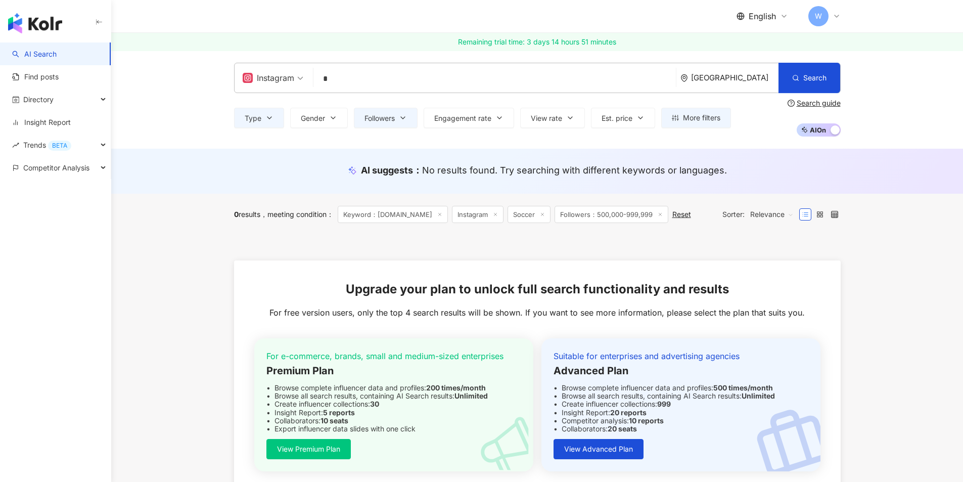
type input "*"
click at [437, 212] on icon at bounding box center [439, 214] width 5 height 5
click at [692, 120] on span "More filters" at bounding box center [701, 118] width 37 height 8
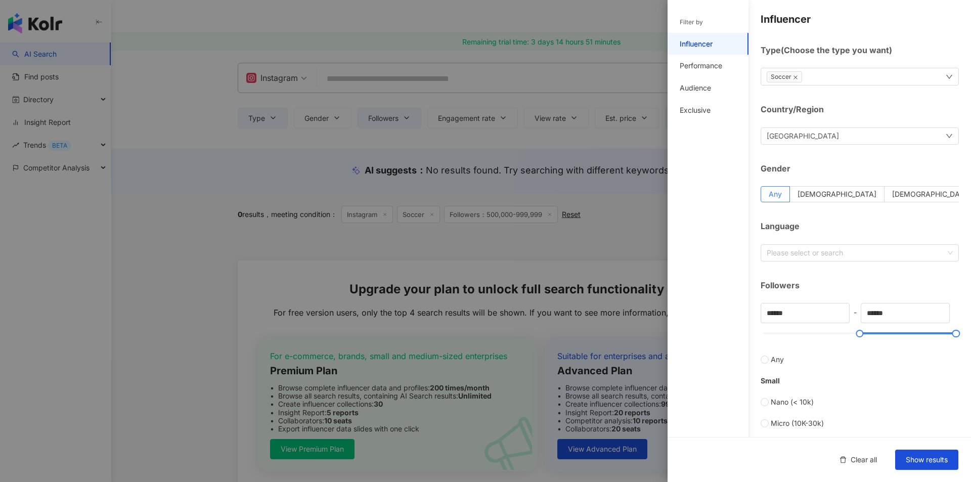
click at [558, 288] on div at bounding box center [485, 241] width 971 height 482
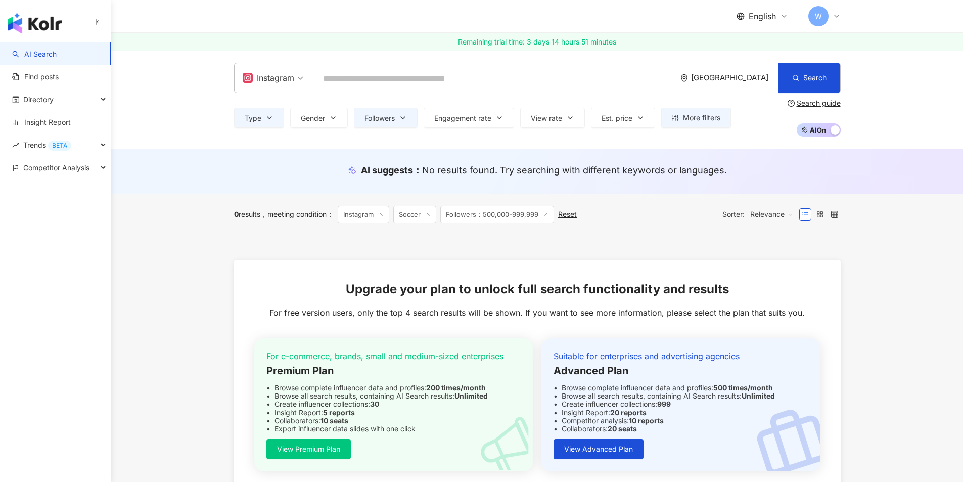
click at [418, 75] on input "search" at bounding box center [494, 78] width 354 height 19
click at [548, 214] on icon at bounding box center [545, 214] width 5 height 5
click at [431, 213] on icon at bounding box center [428, 214] width 5 height 5
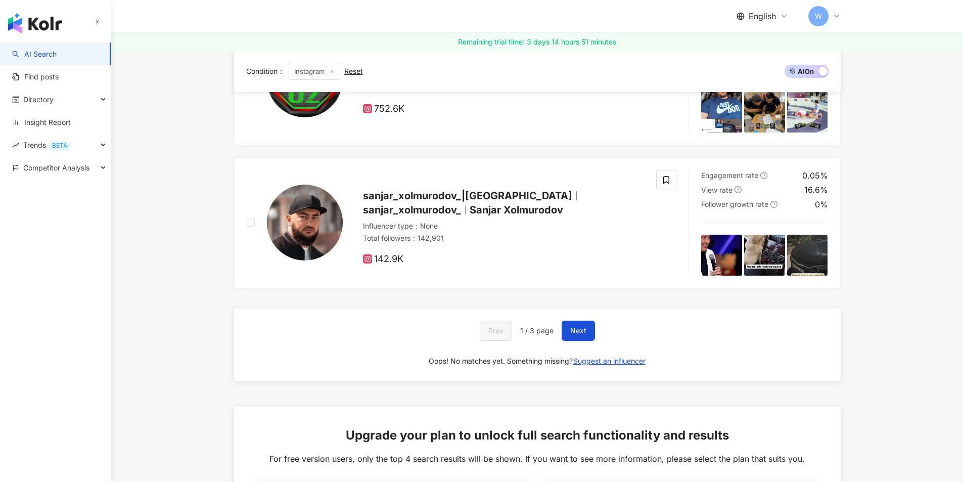
scroll to position [758, 0]
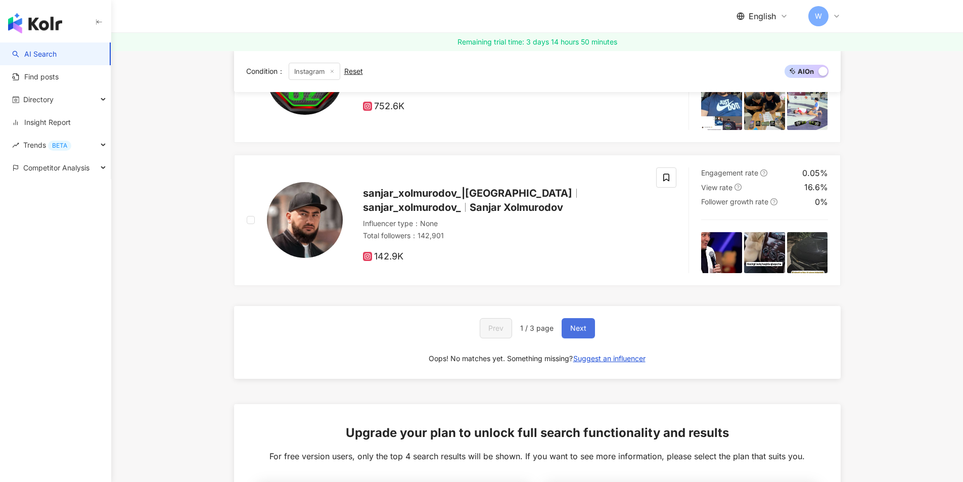
click at [582, 324] on span "Next" at bounding box center [578, 328] width 16 height 8
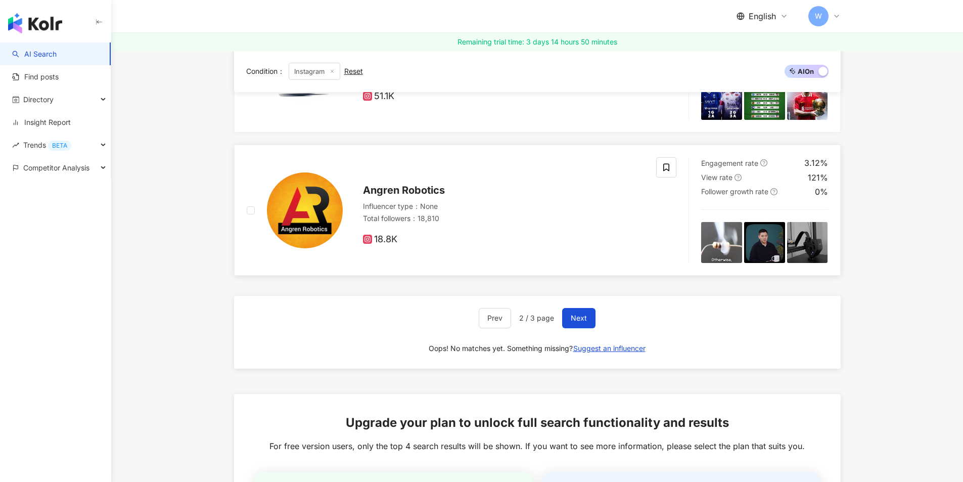
scroll to position [354, 0]
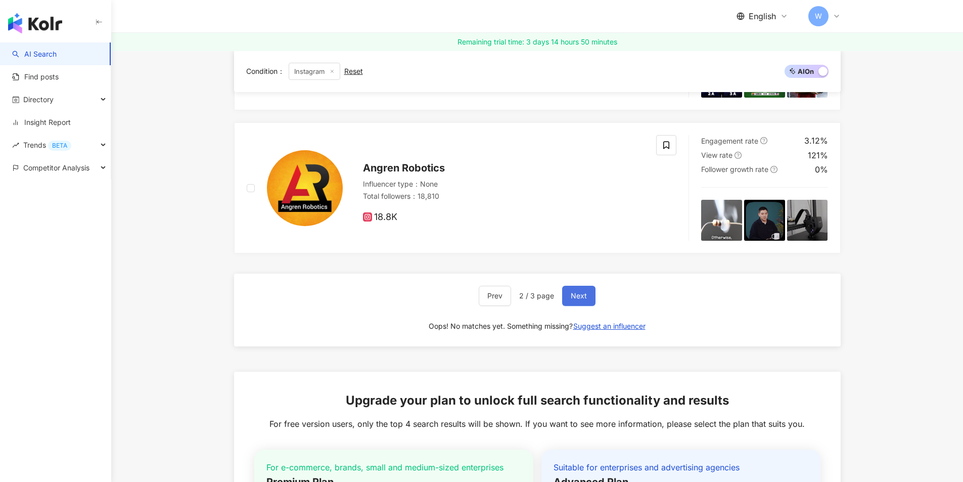
click at [585, 290] on button "Next" at bounding box center [578, 296] width 33 height 20
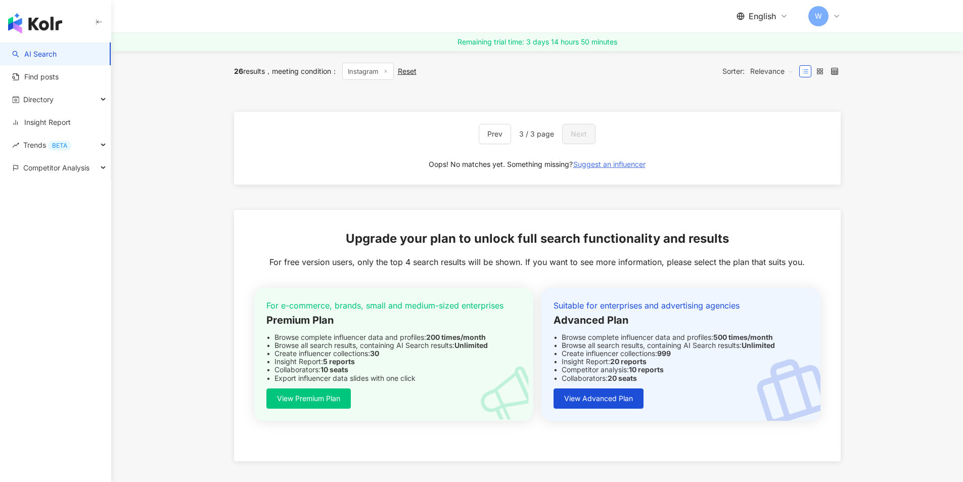
scroll to position [0, 0]
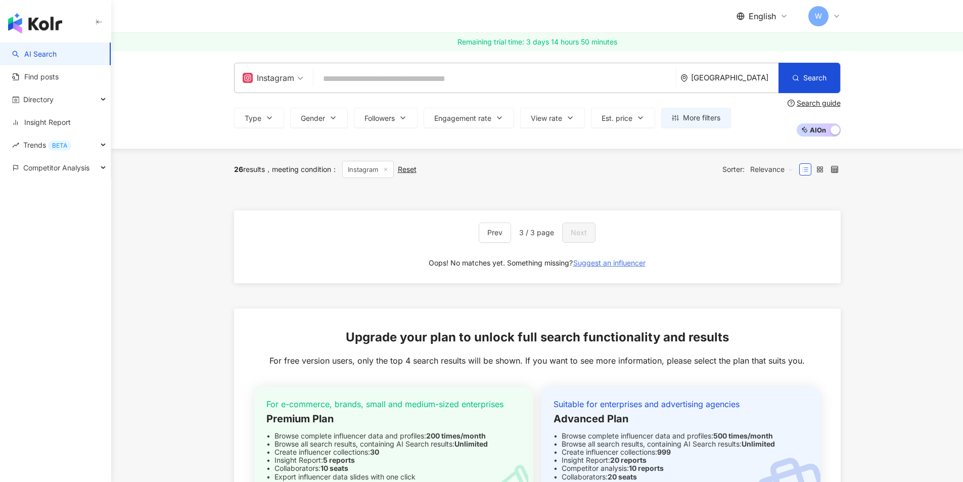
click at [608, 259] on span "Suggest an influencer" at bounding box center [609, 263] width 72 height 8
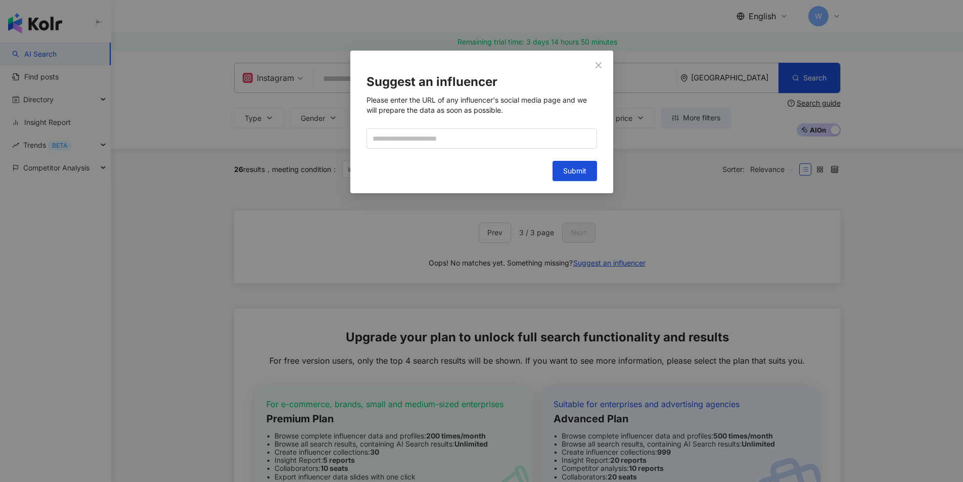
click at [451, 127] on form "Suggest an influencer Please enter the URL of any influencer's social media pag…" at bounding box center [481, 112] width 231 height 74
click at [454, 132] on input "text" at bounding box center [481, 138] width 231 height 20
type input "*"
click at [593, 64] on span "Close" at bounding box center [598, 65] width 20 height 8
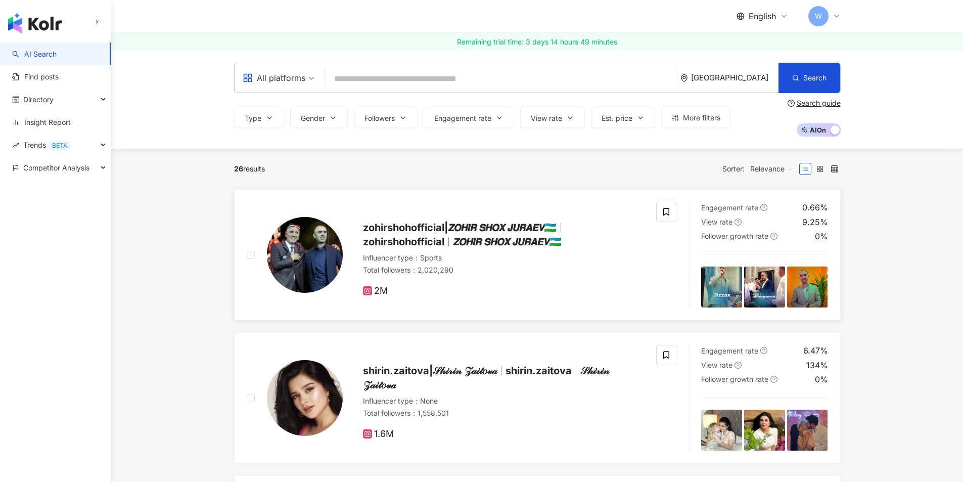
click at [430, 243] on span "zohirshohofficial" at bounding box center [403, 242] width 81 height 12
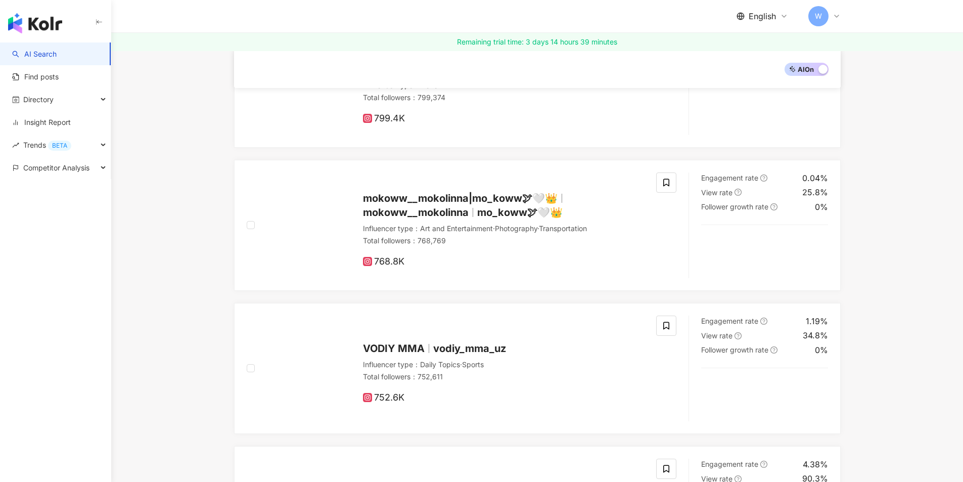
scroll to position [758, 0]
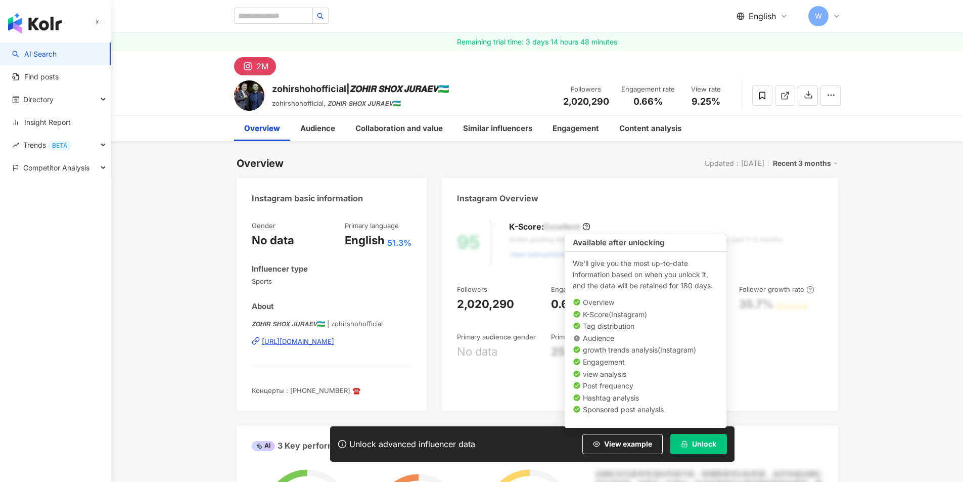
click at [710, 445] on span "Unlock" at bounding box center [704, 444] width 24 height 8
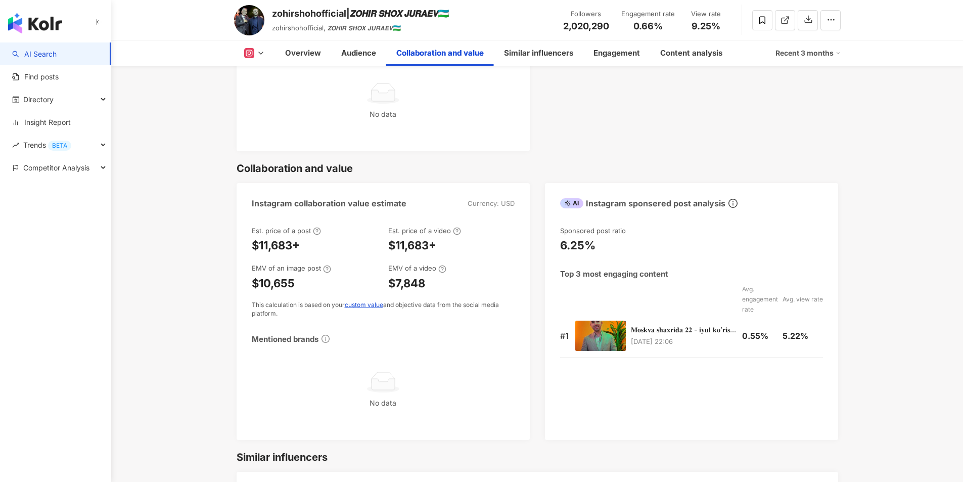
scroll to position [1163, 0]
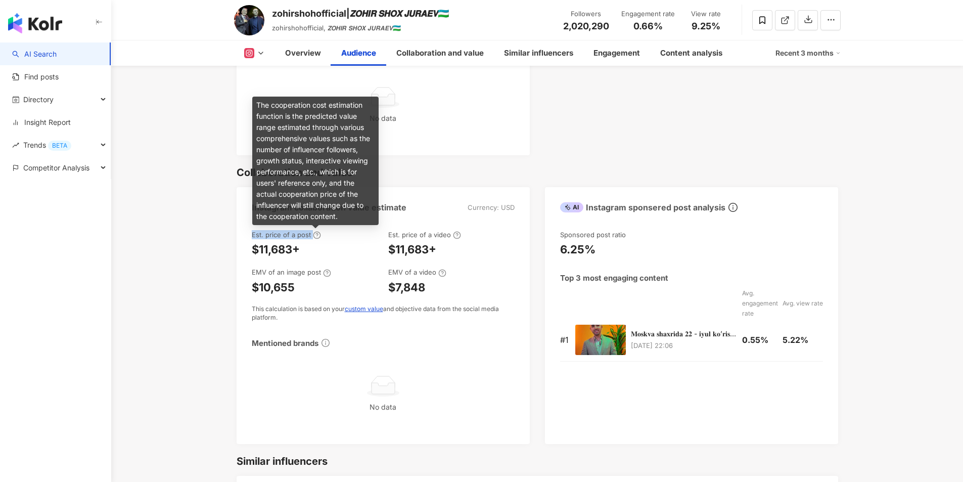
drag, startPoint x: 253, startPoint y: 234, endPoint x: 313, endPoint y: 239, distance: 60.9
click at [313, 239] on div "Est. price of a post" at bounding box center [286, 234] width 69 height 9
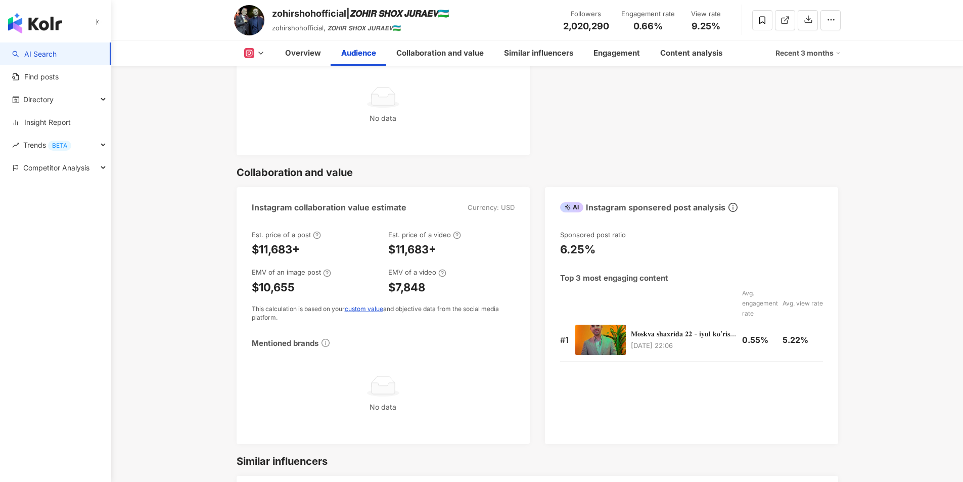
click at [321, 247] on div "$11,683+" at bounding box center [315, 250] width 126 height 16
drag, startPoint x: 254, startPoint y: 270, endPoint x: 318, endPoint y: 274, distance: 64.3
click at [318, 274] on div "EMV of an image post" at bounding box center [291, 271] width 79 height 9
click at [327, 283] on div "$10,655" at bounding box center [315, 288] width 126 height 16
drag, startPoint x: 391, startPoint y: 235, endPoint x: 435, endPoint y: 239, distance: 44.7
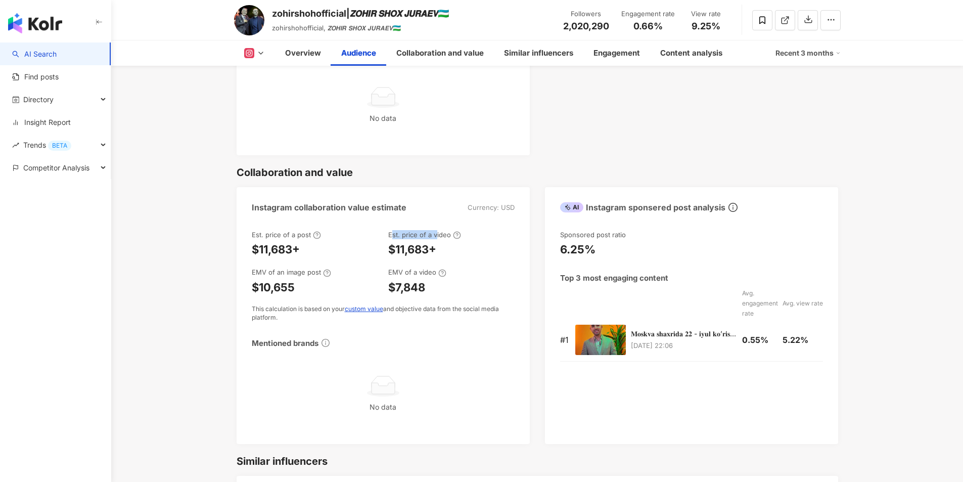
click at [435, 239] on div "Est. price of a video" at bounding box center [424, 234] width 73 height 9
click at [468, 256] on div "$11,683+" at bounding box center [451, 250] width 126 height 16
drag, startPoint x: 391, startPoint y: 270, endPoint x: 432, endPoint y: 271, distance: 40.5
click at [432, 271] on div "EMV of a video" at bounding box center [417, 271] width 58 height 9
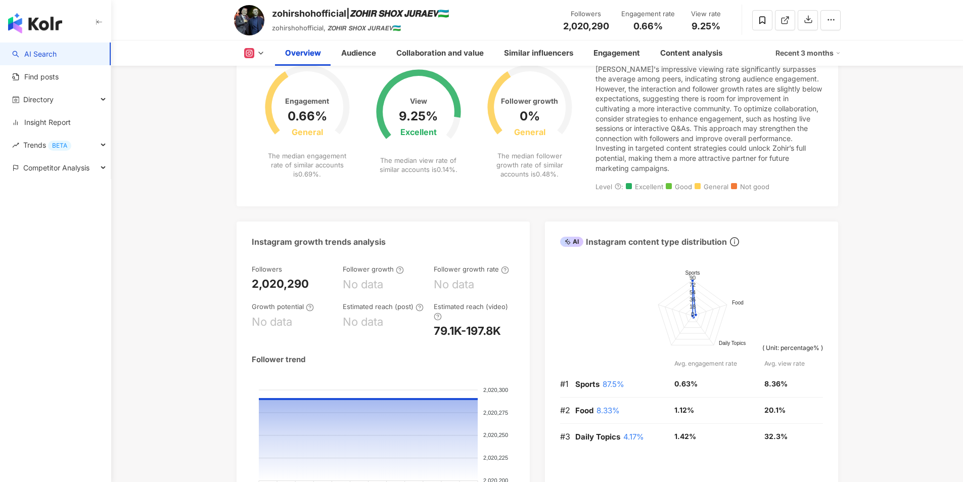
scroll to position [101, 0]
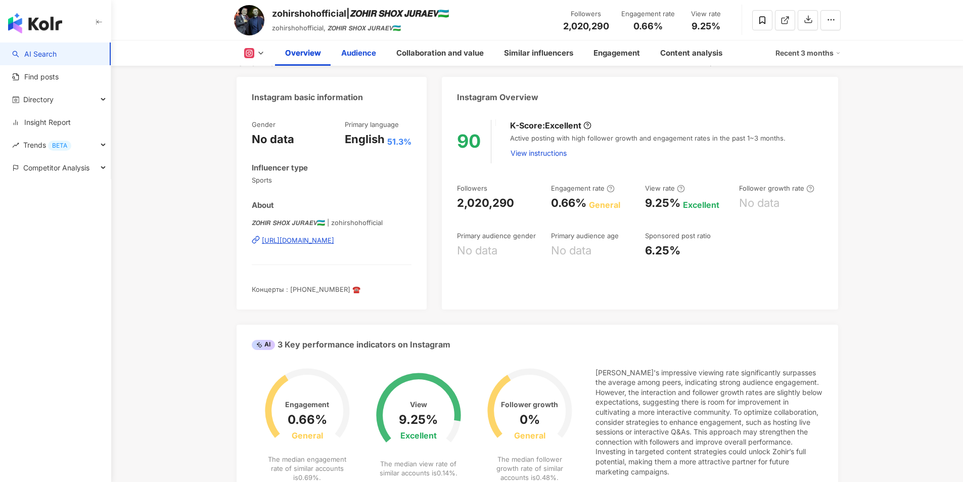
click at [360, 45] on div "Audience" at bounding box center [358, 52] width 55 height 25
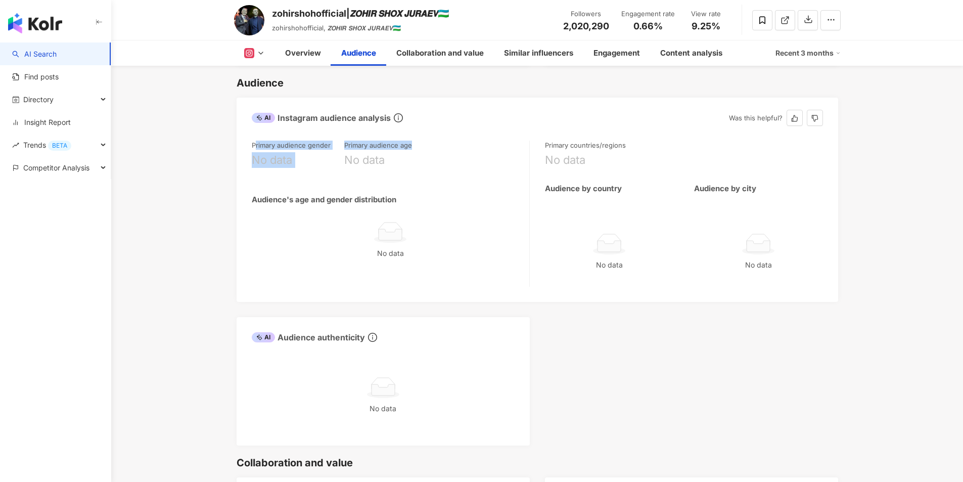
drag, startPoint x: 255, startPoint y: 146, endPoint x: 417, endPoint y: 147, distance: 161.3
click at [417, 147] on div "Primary audience gender No data Primary audience age No data" at bounding box center [391, 160] width 278 height 39
click at [421, 151] on div "Primary audience age No data" at bounding box center [390, 160] width 93 height 39
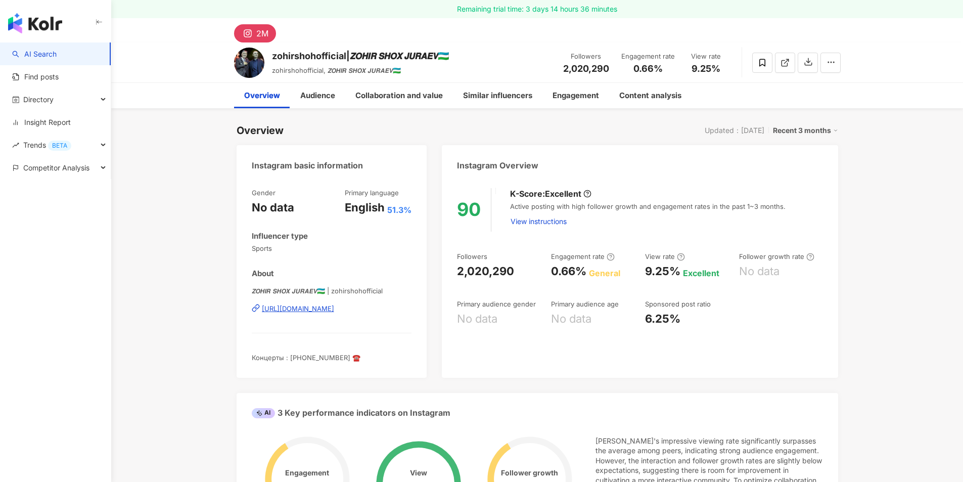
scroll to position [51, 0]
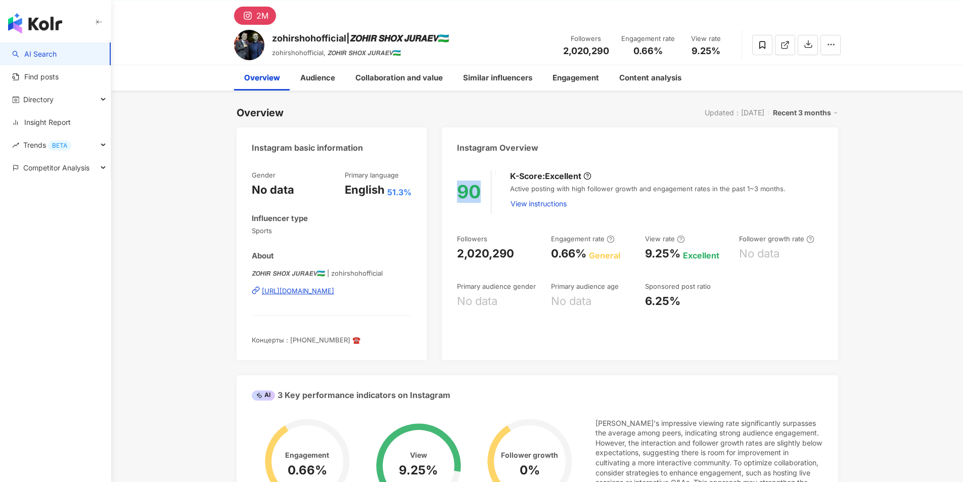
drag, startPoint x: 459, startPoint y: 189, endPoint x: 486, endPoint y: 193, distance: 27.6
click at [486, 193] on div "90" at bounding box center [474, 191] width 34 height 43
click at [486, 196] on div "90" at bounding box center [474, 191] width 34 height 43
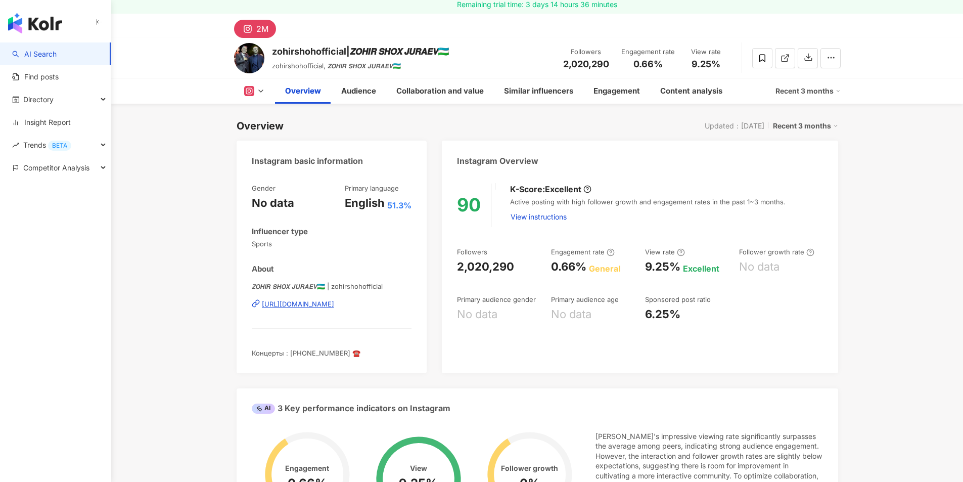
scroll to position [101, 0]
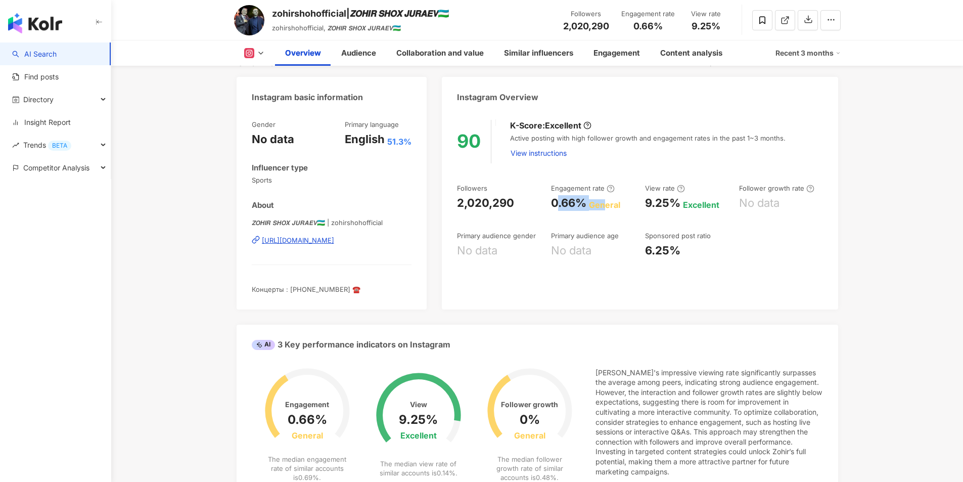
drag, startPoint x: 556, startPoint y: 203, endPoint x: 605, endPoint y: 203, distance: 48.5
click at [605, 203] on div "0.66% General" at bounding box center [593, 203] width 84 height 16
click at [708, 216] on div "Followers 2,020,290 Engagement rate 0.66% General View rate 9.25% Excellent Fol…" at bounding box center [639, 220] width 365 height 75
drag, startPoint x: 640, startPoint y: 200, endPoint x: 725, endPoint y: 207, distance: 84.7
click at [725, 207] on div "Followers 2,020,290 Engagement rate 0.66% General View rate 9.25% Excellent Fol…" at bounding box center [639, 220] width 365 height 75
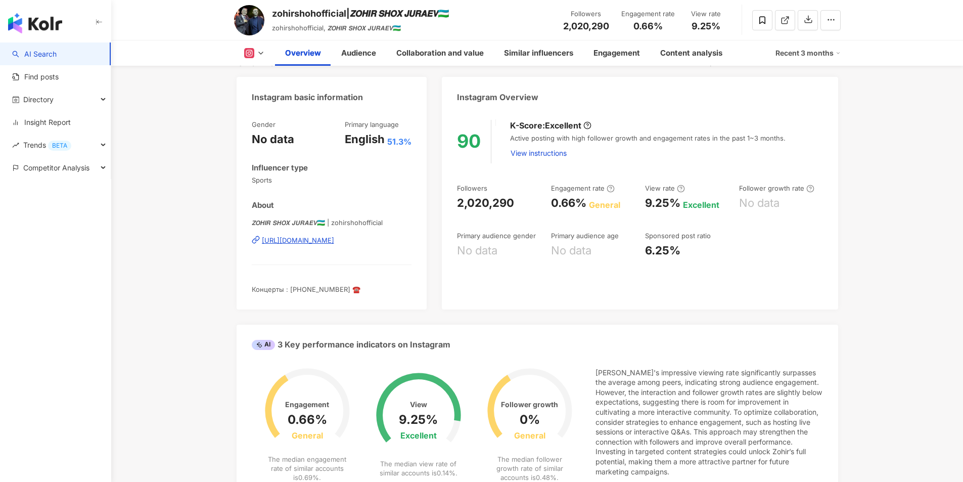
click at [740, 211] on div "Followers 2,020,290 Engagement rate 0.66% General View rate 9.25% Excellent Fol…" at bounding box center [639, 220] width 365 height 75
drag, startPoint x: 642, startPoint y: 250, endPoint x: 681, endPoint y: 250, distance: 38.9
click at [681, 250] on div "Followers 2,020,290 Engagement rate 0.66% General View rate 9.25% Excellent Fol…" at bounding box center [639, 220] width 365 height 75
click at [700, 250] on div "6.25%" at bounding box center [687, 251] width 84 height 16
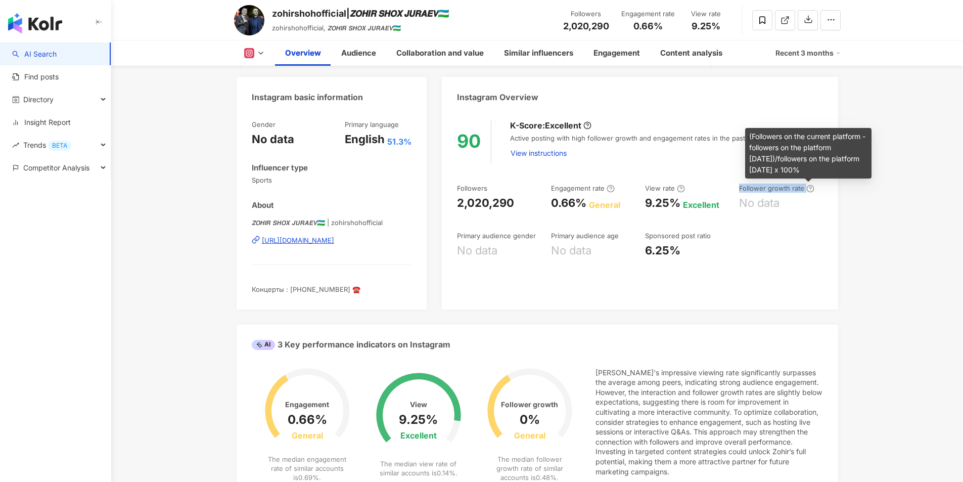
drag, startPoint x: 740, startPoint y: 186, endPoint x: 812, endPoint y: 189, distance: 72.8
click at [812, 189] on div "Follower growth rate" at bounding box center [776, 187] width 75 height 9
click at [797, 207] on div "No data" at bounding box center [781, 203] width 84 height 16
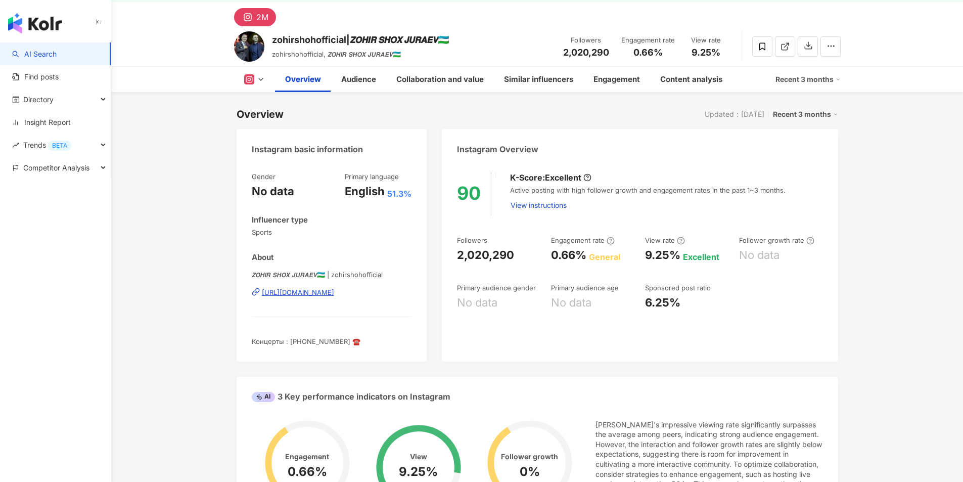
scroll to position [0, 0]
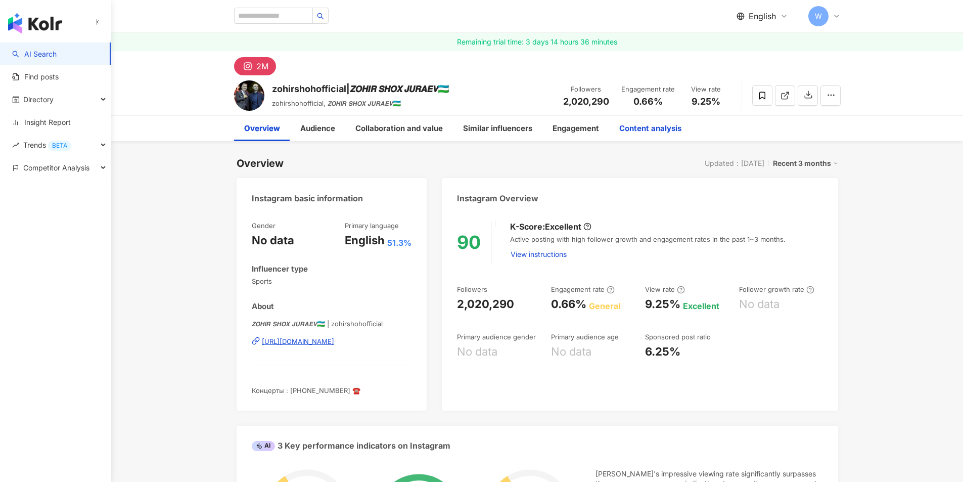
click at [648, 136] on div "Content analysis" at bounding box center [650, 128] width 82 height 25
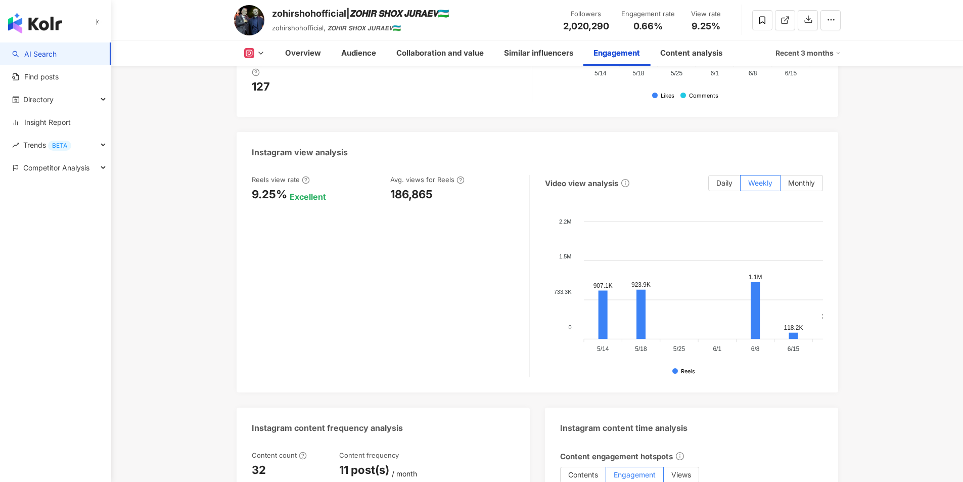
scroll to position [2178, 0]
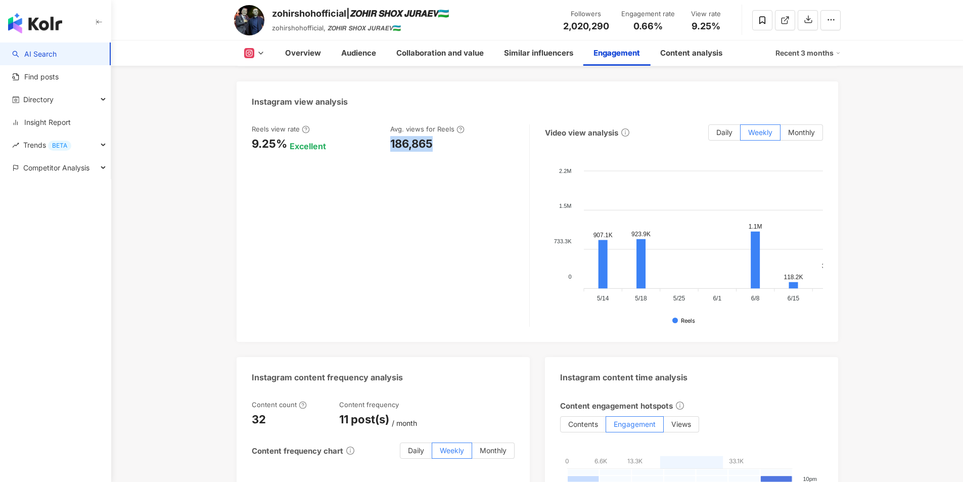
drag, startPoint x: 389, startPoint y: 143, endPoint x: 435, endPoint y: 144, distance: 45.5
click at [435, 144] on div "Reels view rate 9.25% Excellent Avg. views for Reels 186,865" at bounding box center [385, 137] width 267 height 27
click at [446, 146] on div "186,865" at bounding box center [454, 144] width 129 height 16
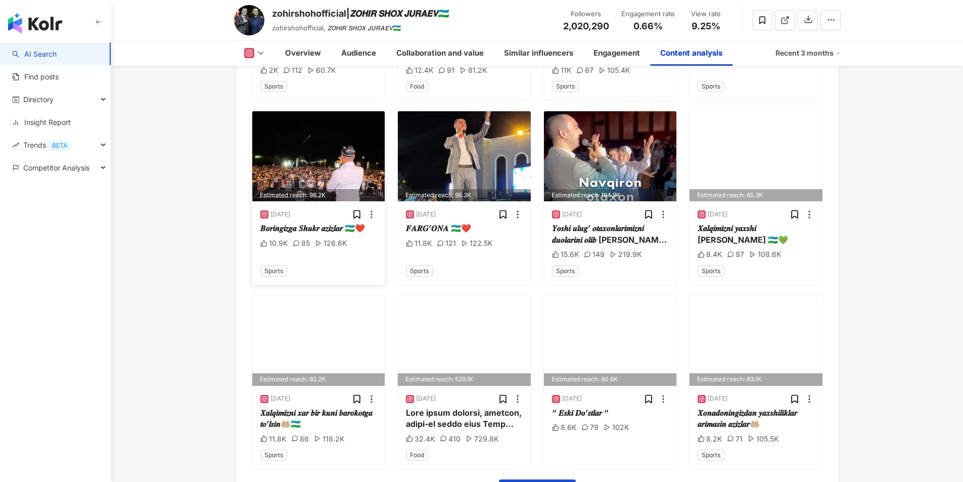
scroll to position [3082, 0]
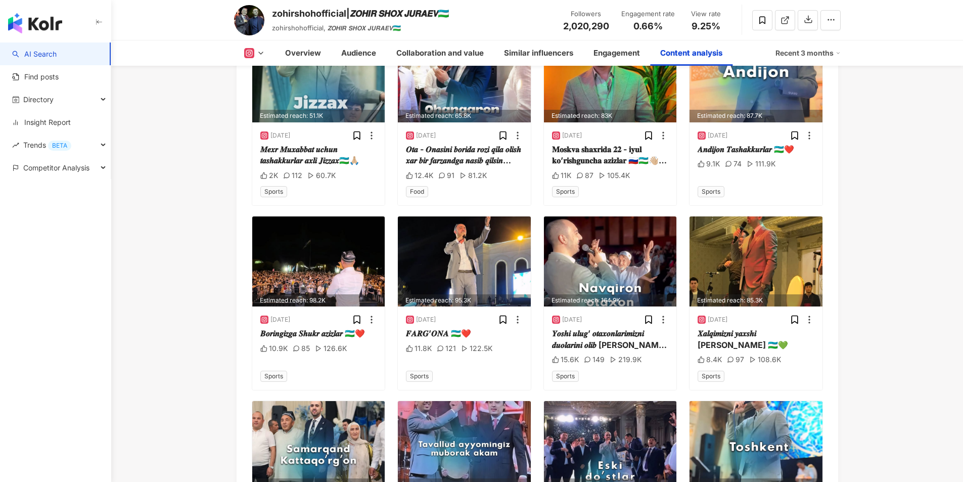
click at [57, 52] on link "AI Search" at bounding box center [34, 54] width 44 height 10
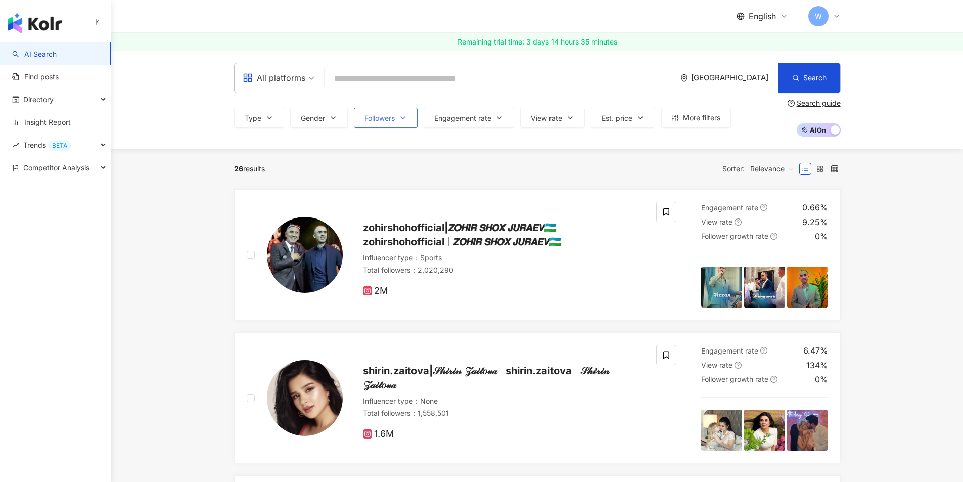
click at [388, 116] on span "Followers" at bounding box center [379, 118] width 30 height 8
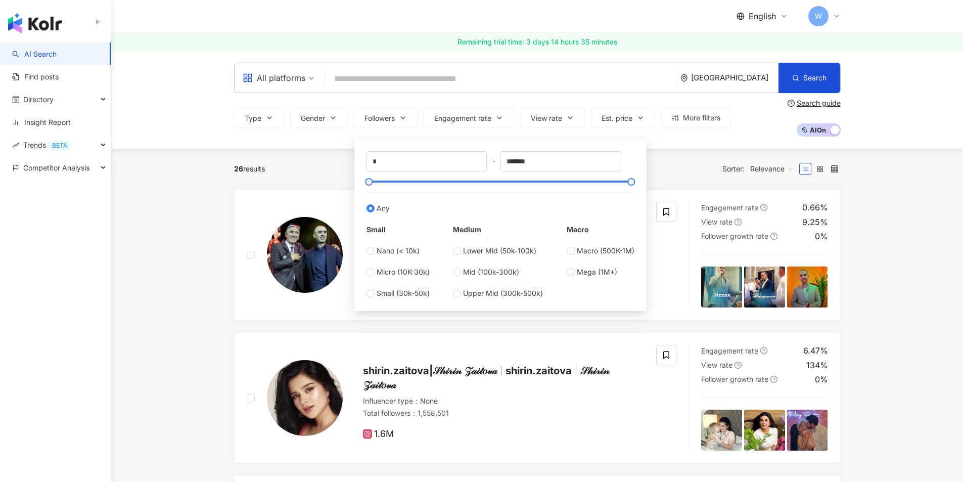
click at [329, 150] on div "26 results Sorter: Relevance" at bounding box center [537, 169] width 607 height 40
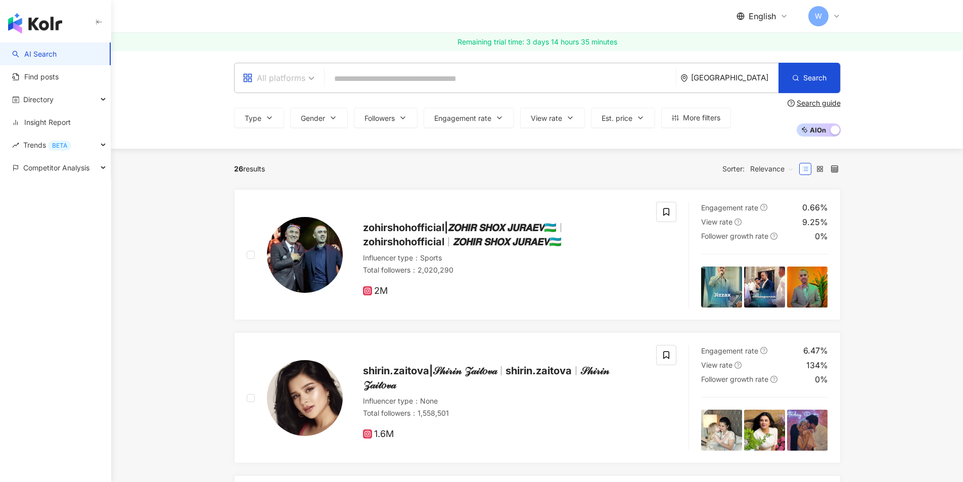
click at [307, 74] on span "All platforms" at bounding box center [279, 78] width 72 height 16
click at [293, 126] on div "Instagram" at bounding box center [278, 124] width 66 height 13
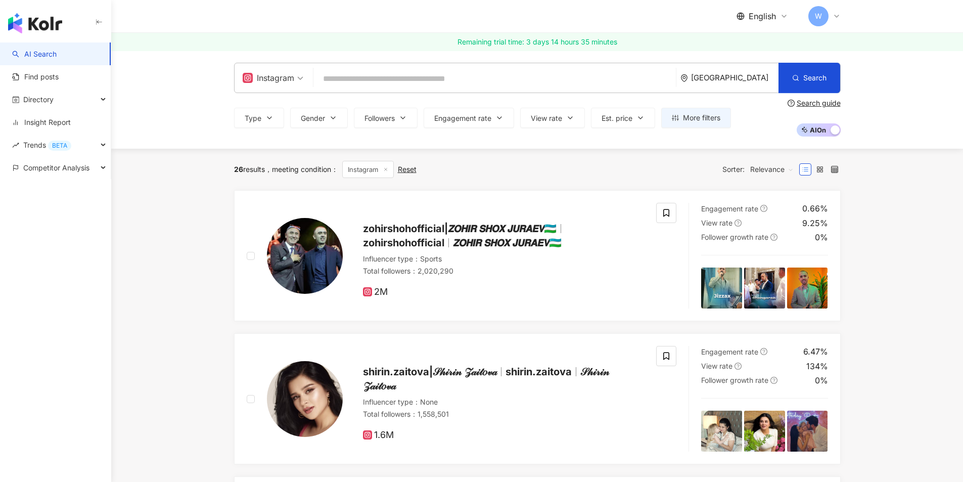
click at [416, 169] on div "Reset" at bounding box center [407, 169] width 19 height 8
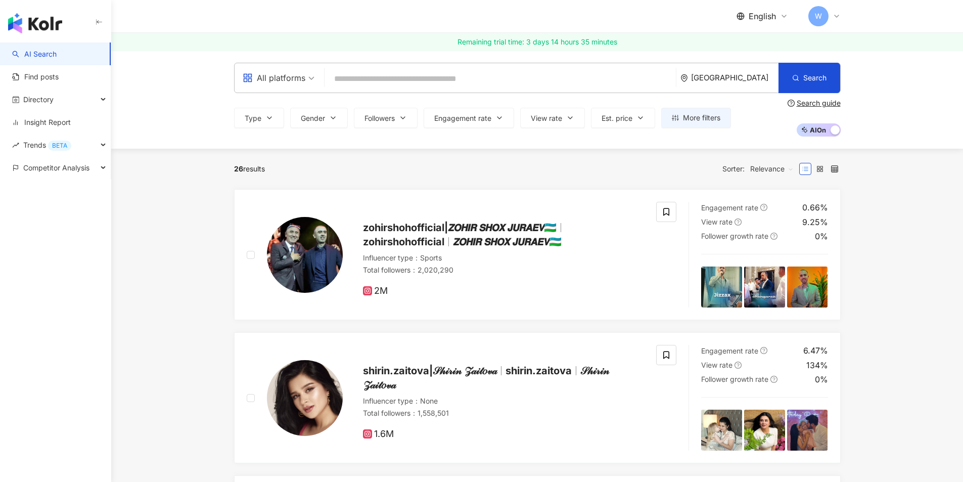
click at [310, 73] on span "All platforms" at bounding box center [279, 78] width 72 height 16
click at [302, 118] on div "Instagram" at bounding box center [278, 124] width 78 height 19
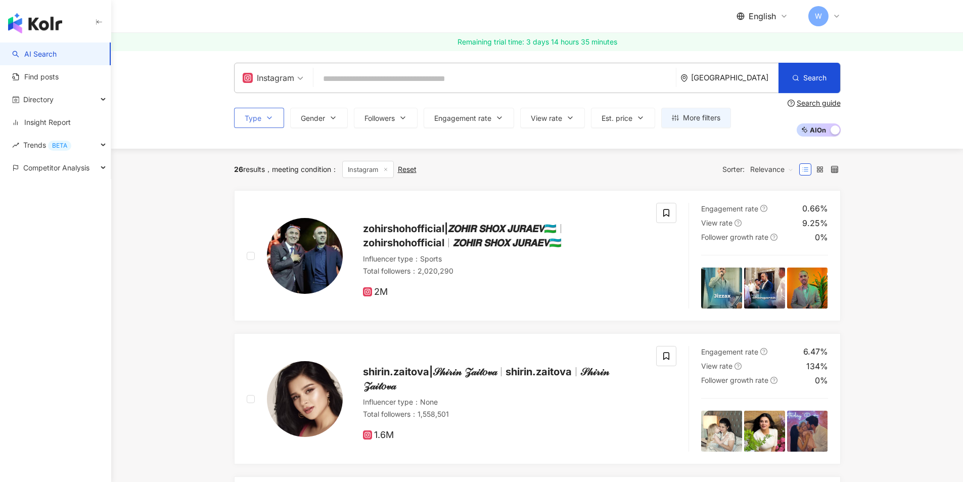
click at [260, 117] on span "Type" at bounding box center [253, 118] width 17 height 8
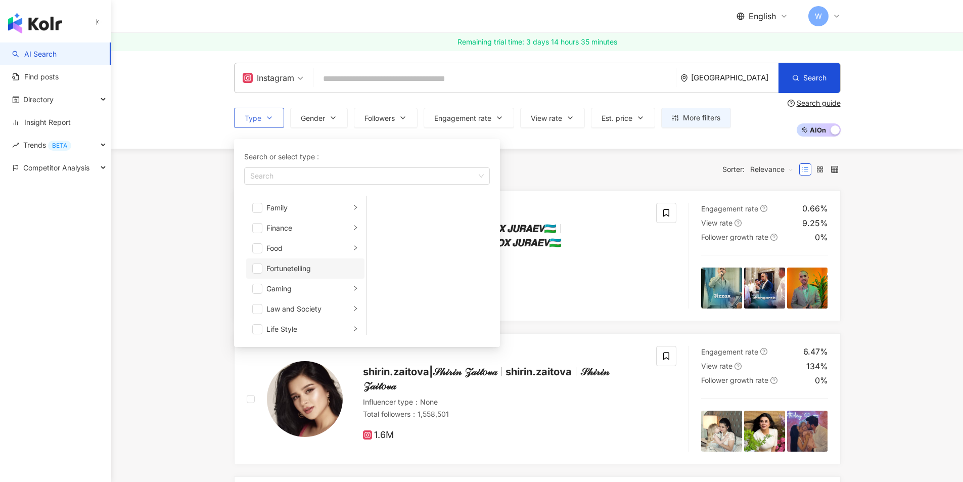
scroll to position [152, 0]
click at [297, 294] on div "Media Entertainment" at bounding box center [308, 298] width 84 height 11
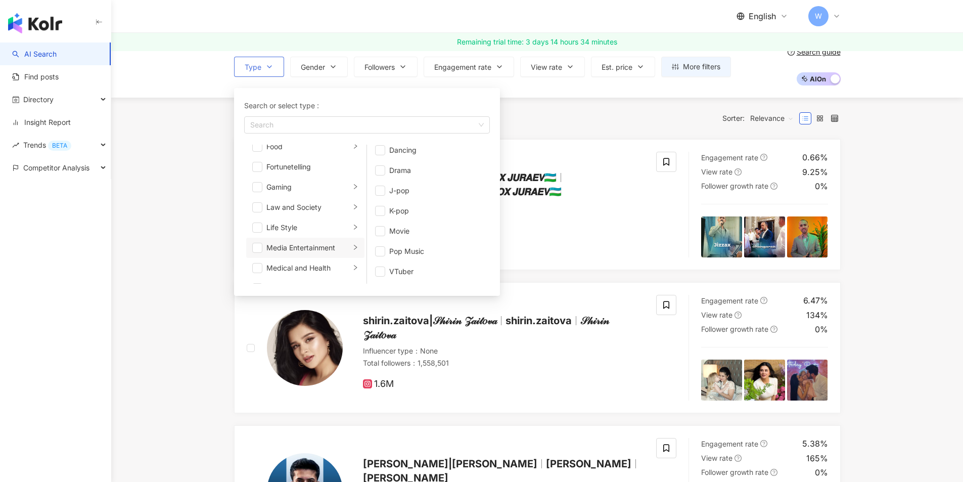
scroll to position [51, 0]
click at [302, 223] on div "Life Style" at bounding box center [308, 227] width 84 height 11
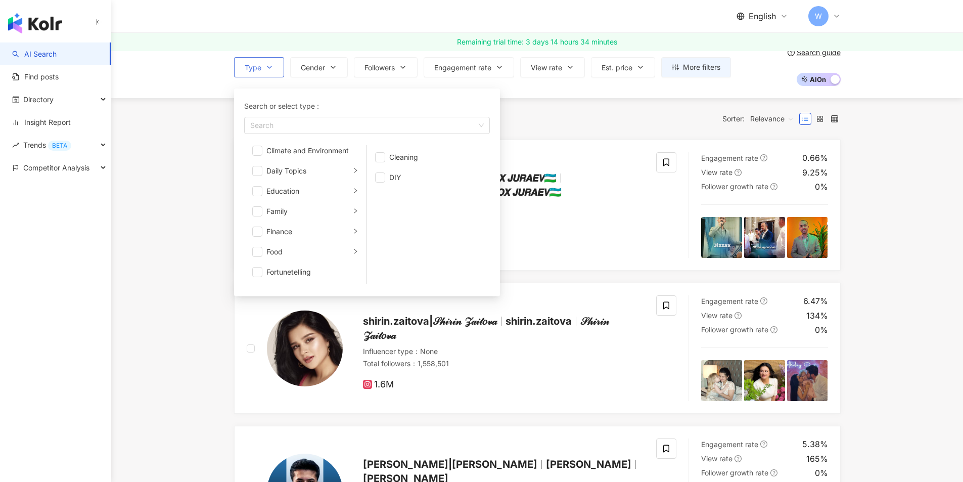
scroll to position [0, 0]
click at [317, 270] on li "Finance" at bounding box center [305, 278] width 118 height 20
click at [331, 192] on div "Food" at bounding box center [308, 193] width 84 height 11
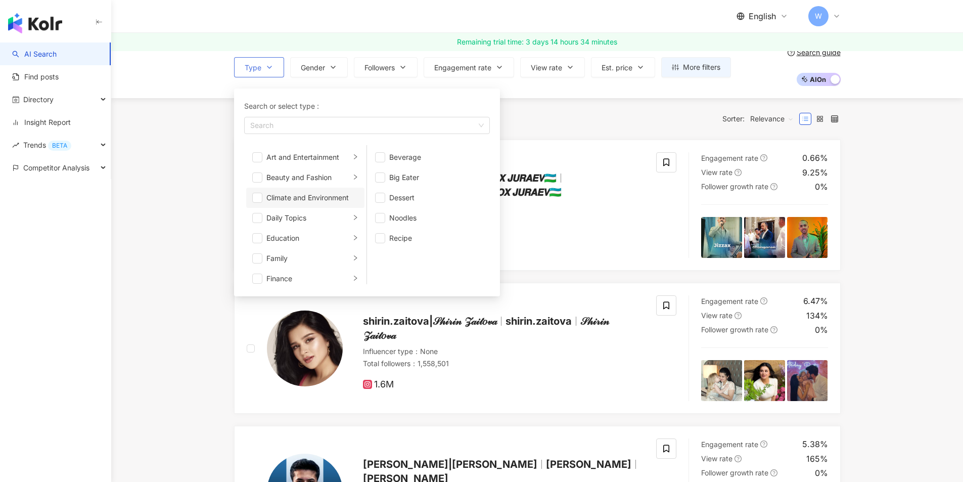
click at [332, 200] on div "Climate and Environment" at bounding box center [312, 197] width 92 height 11
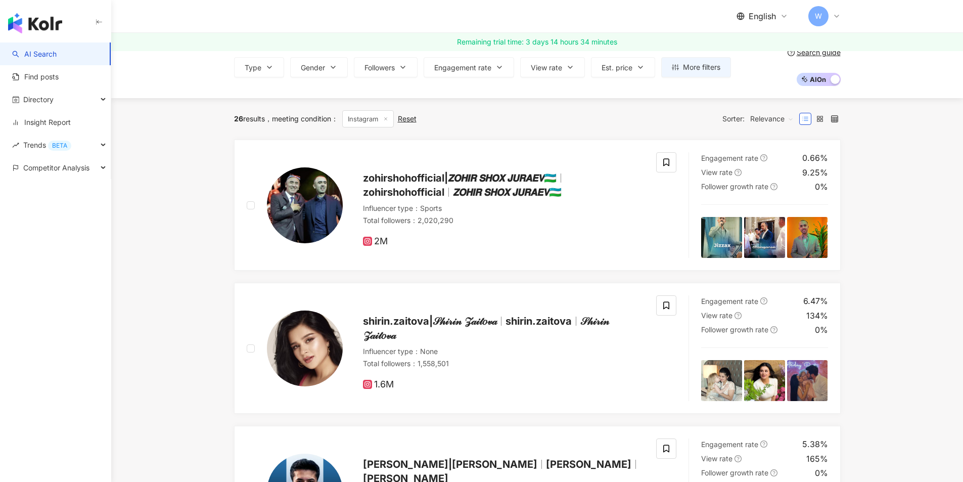
click at [517, 131] on div "26 results meeting condition ： Instagram Reset Sorter: Relevance" at bounding box center [537, 118] width 607 height 41
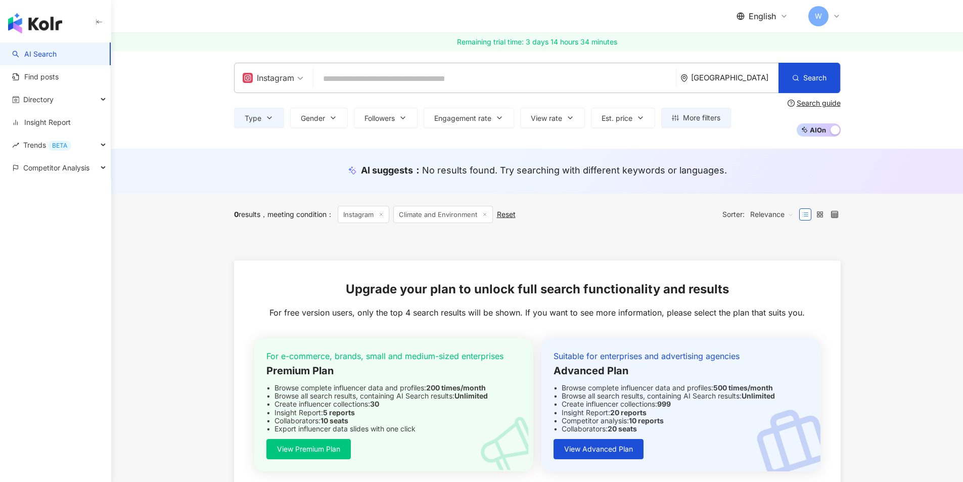
click at [236, 106] on div "Type Gender Followers Engagement rate View rate Est. price More filters * - ***…" at bounding box center [537, 117] width 607 height 37
click at [246, 114] on span "Type" at bounding box center [253, 118] width 17 height 8
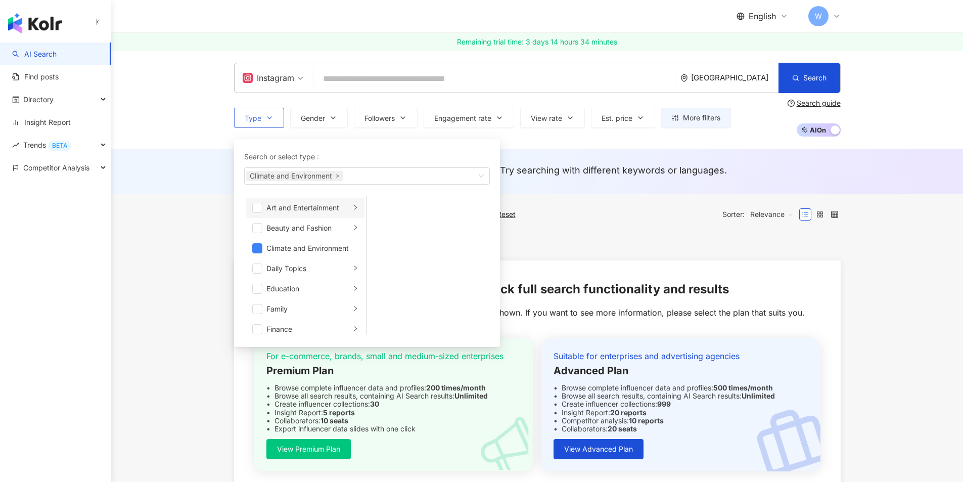
click at [314, 209] on div "Art and Entertainment" at bounding box center [308, 207] width 84 height 11
click at [411, 227] on div "Music" at bounding box center [435, 227] width 93 height 11
click at [339, 175] on icon "close" at bounding box center [337, 175] width 3 height 3
click at [575, 207] on div "0 results meeting condition ： Instagram Climate and Environment Reset Sorter: R…" at bounding box center [537, 214] width 607 height 17
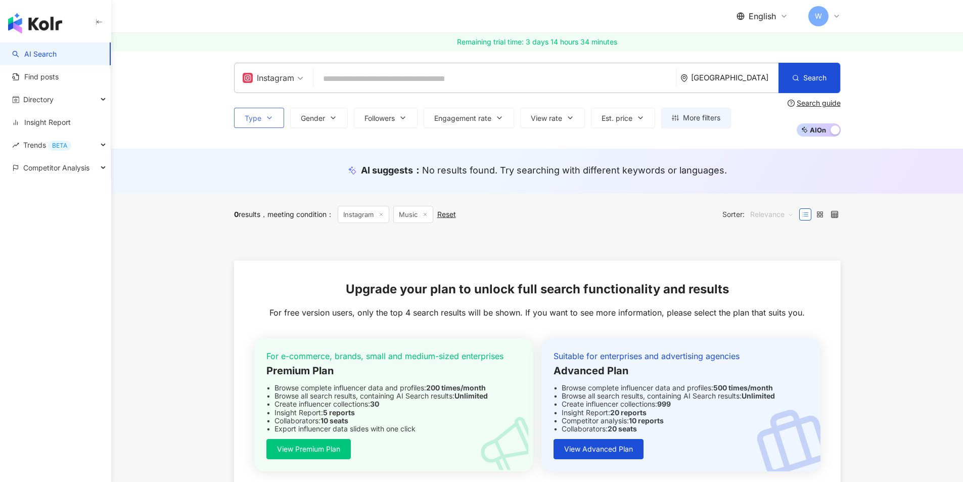
click at [767, 212] on span "Relevance" at bounding box center [771, 214] width 43 height 16
click at [713, 237] on div at bounding box center [537, 247] width 607 height 25
click at [773, 212] on span "Relevance" at bounding box center [771, 214] width 43 height 16
click at [777, 248] on div "Followers" at bounding box center [785, 252] width 67 height 11
click at [335, 118] on icon "button" at bounding box center [333, 118] width 4 height 2
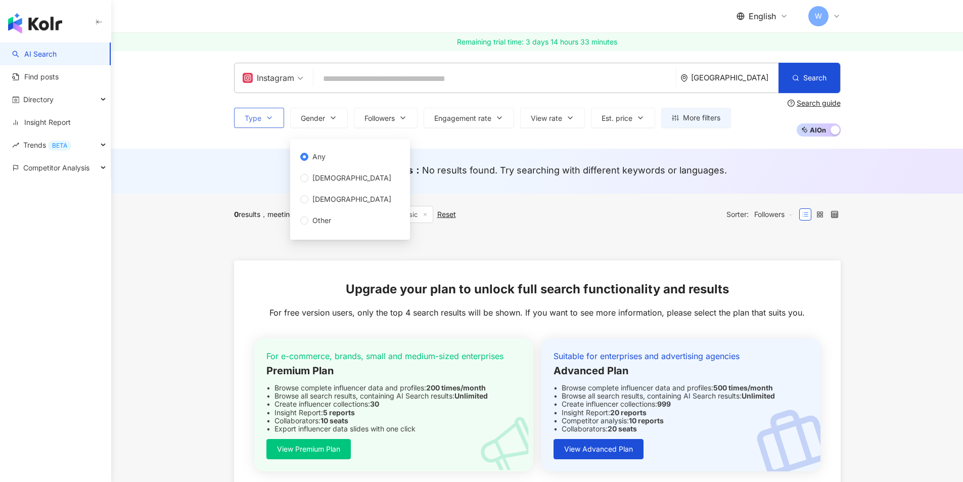
click at [271, 119] on icon "button" at bounding box center [269, 118] width 8 height 8
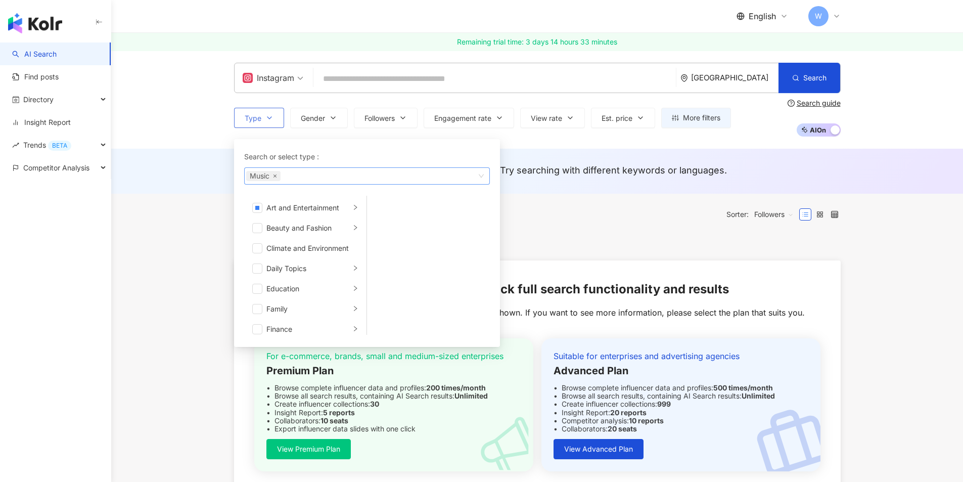
click at [275, 174] on icon "close" at bounding box center [275, 176] width 4 height 4
click at [309, 271] on div "Daily Topics" at bounding box center [308, 268] width 84 height 11
click at [315, 290] on div "Education" at bounding box center [308, 288] width 84 height 11
click at [398, 231] on div "Language Learning" at bounding box center [435, 227] width 93 height 11
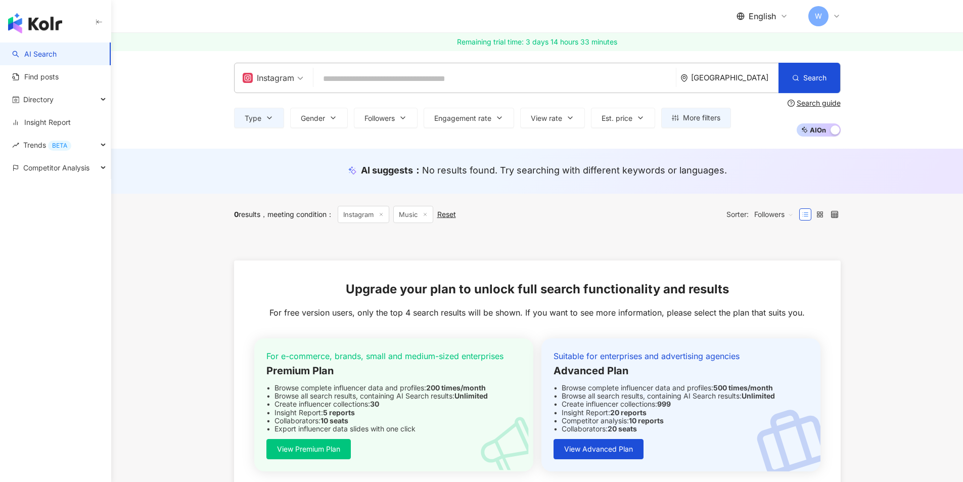
click at [525, 209] on div "0 results meeting condition ： Instagram Music Reset Sorter: Followers" at bounding box center [537, 214] width 607 height 17
click at [356, 79] on input "search" at bounding box center [494, 78] width 354 height 19
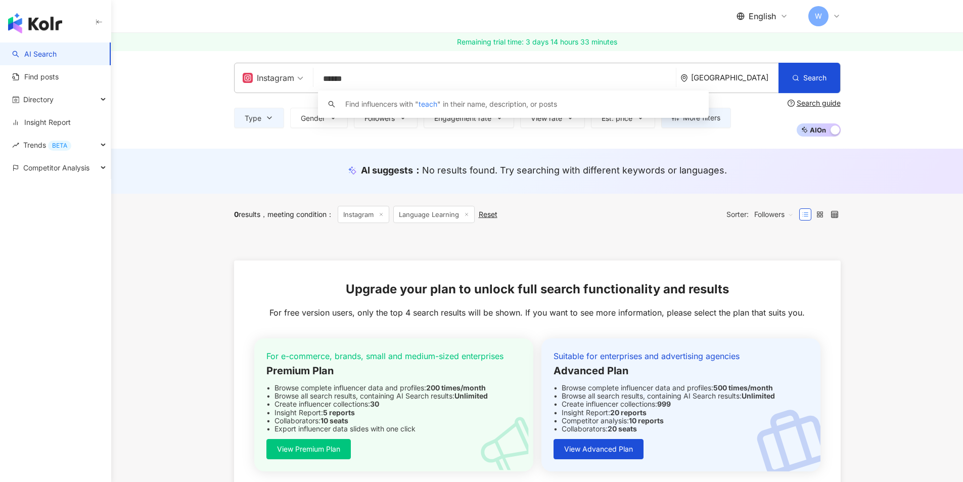
type input "*******"
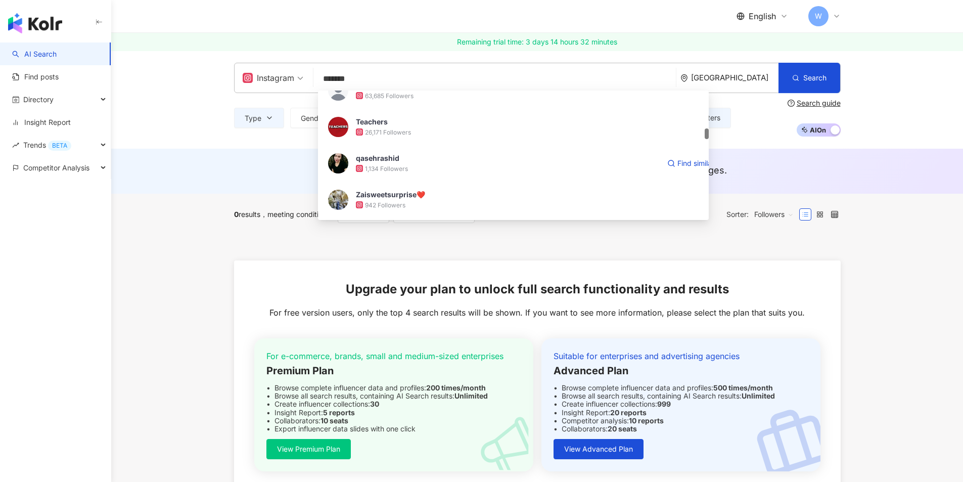
scroll to position [354, 0]
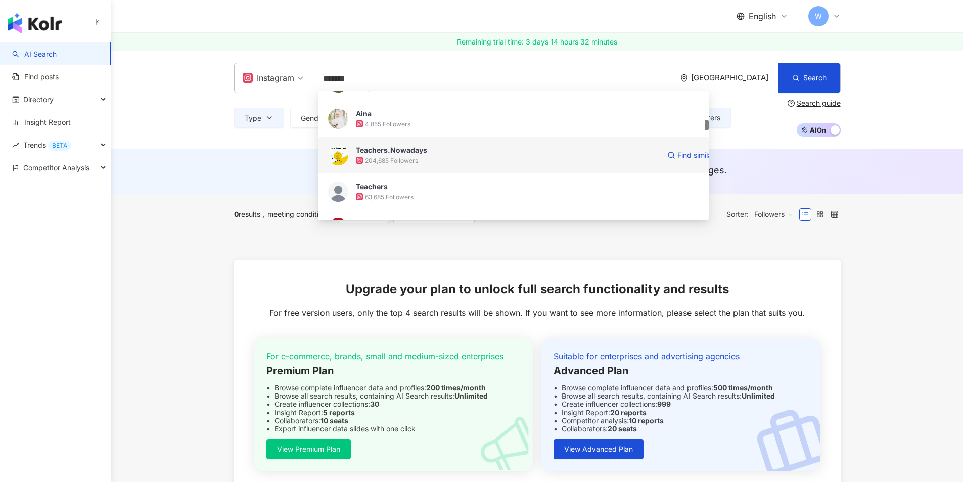
click at [432, 159] on div "204,685 Followers" at bounding box center [508, 160] width 304 height 10
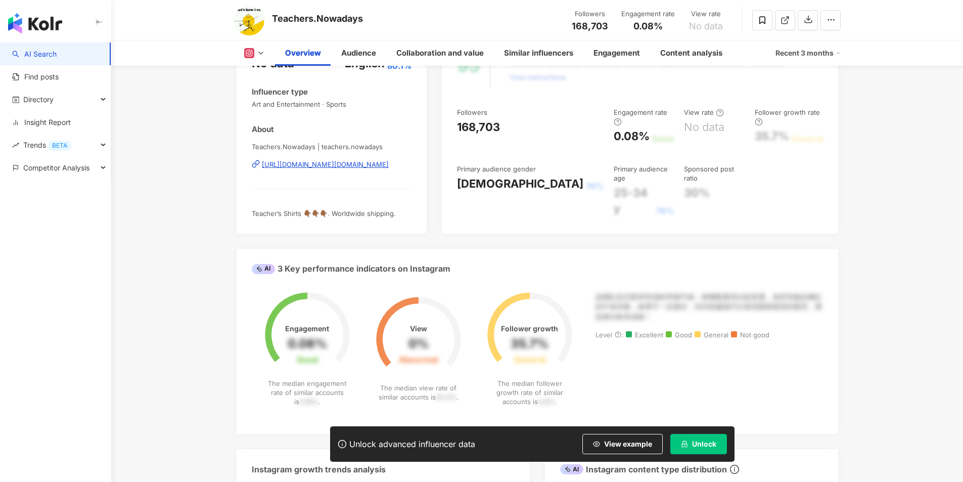
scroll to position [202, 0]
